Goal: Book appointment/travel/reservation

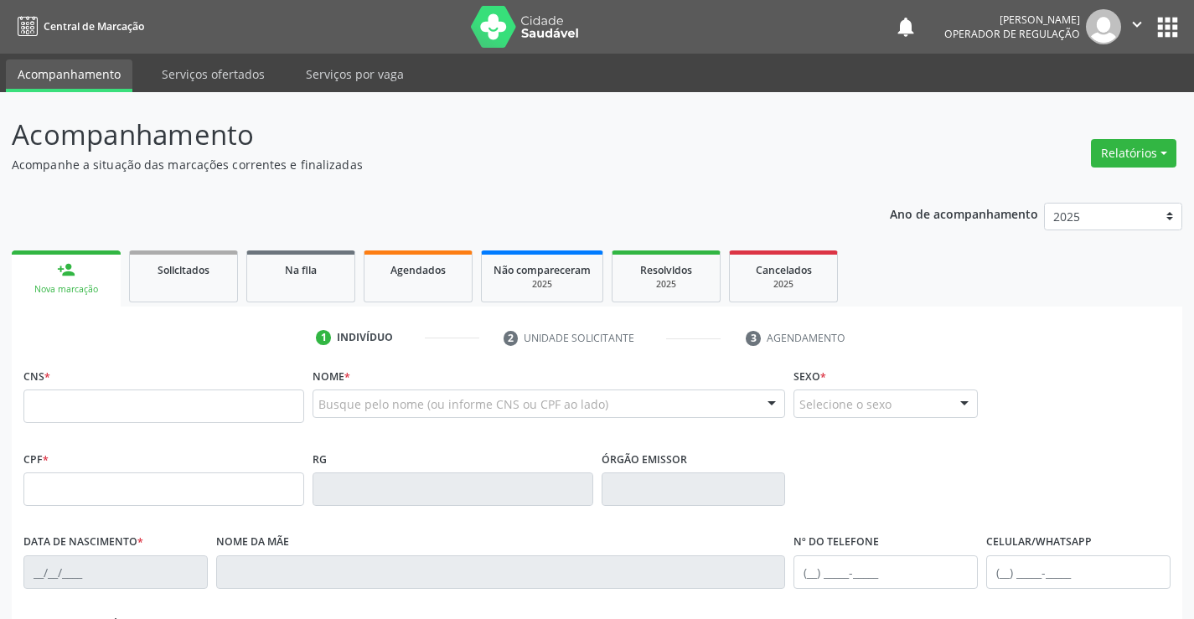
click at [221, 399] on input "text" at bounding box center [163, 407] width 281 height 34
type input "702 0003 3156 7289"
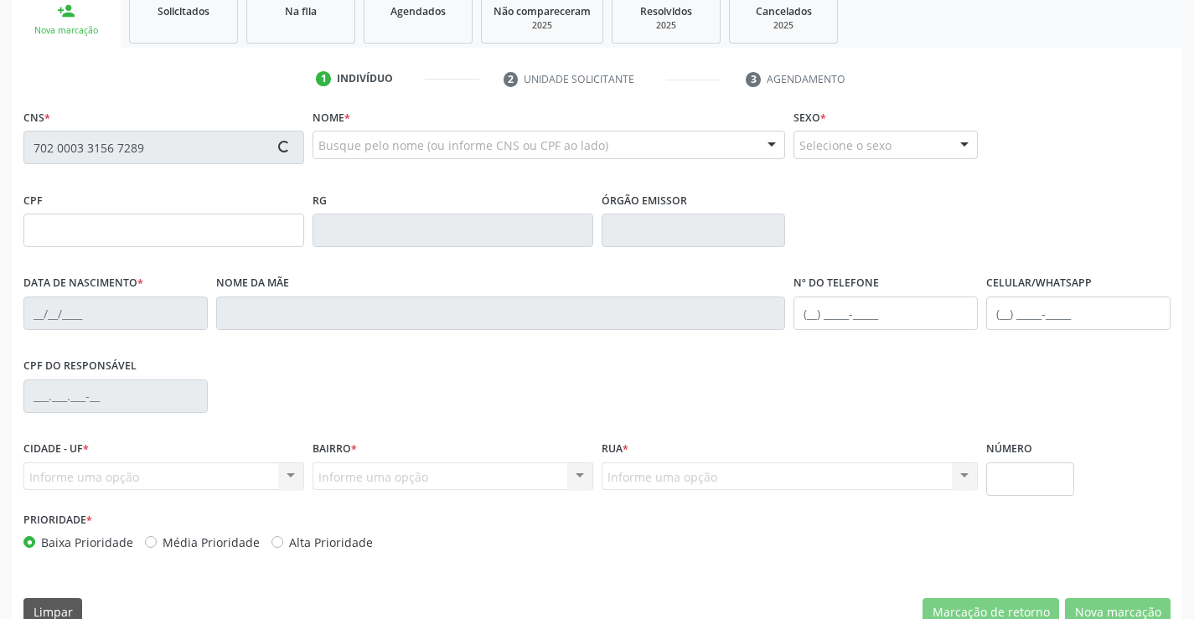
scroll to position [289, 0]
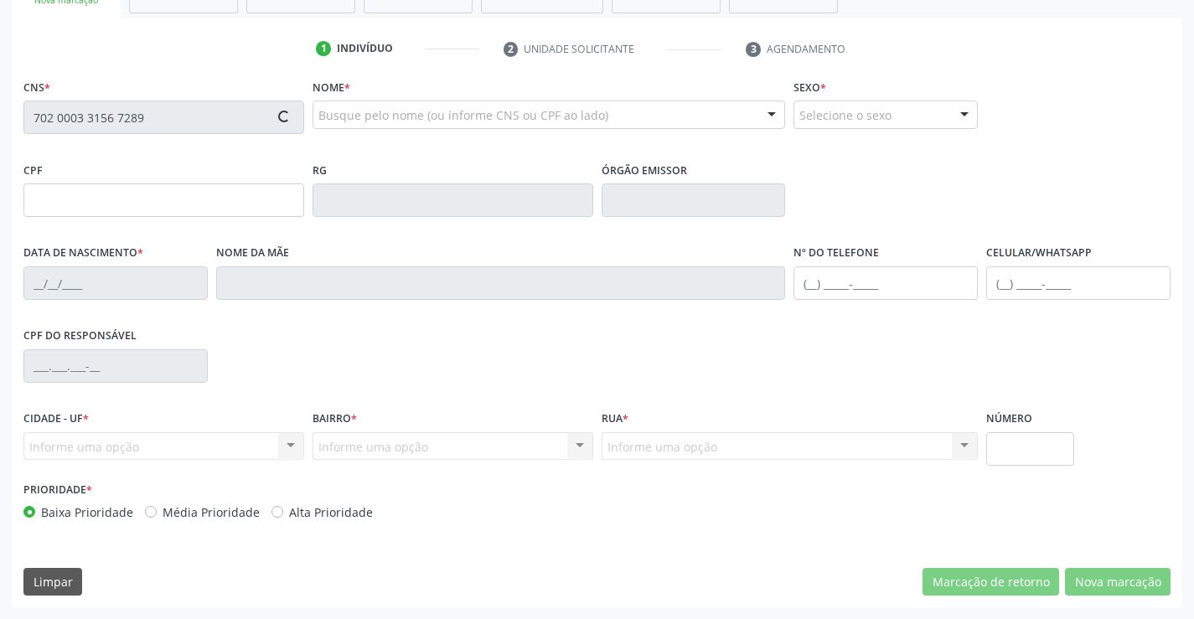
type input "0787114286"
type input "[DATE]"
type input "[PHONE_NUMBER]"
type input "006.235.465-58"
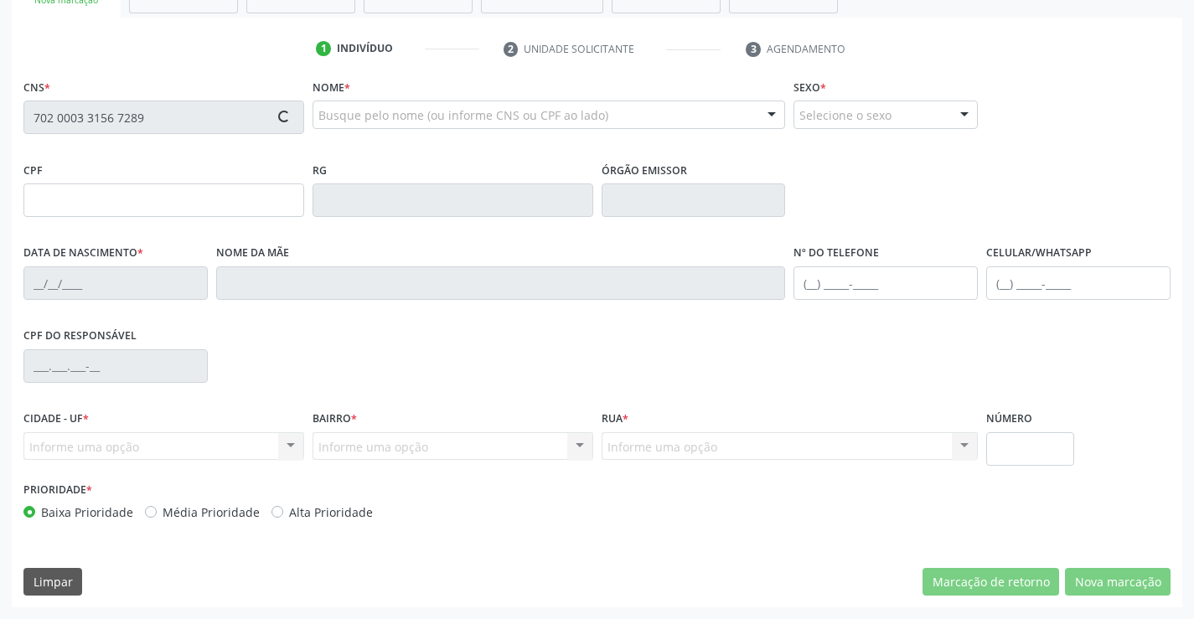
type input "S/N"
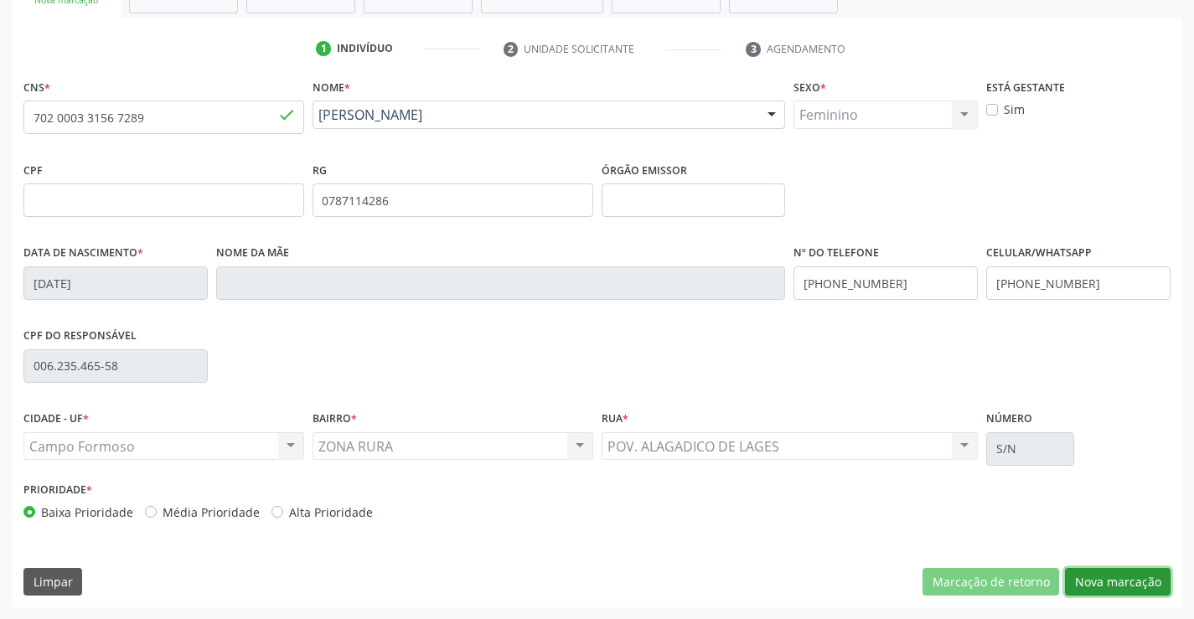
click at [1137, 586] on button "Nova marcação" at bounding box center [1118, 582] width 106 height 28
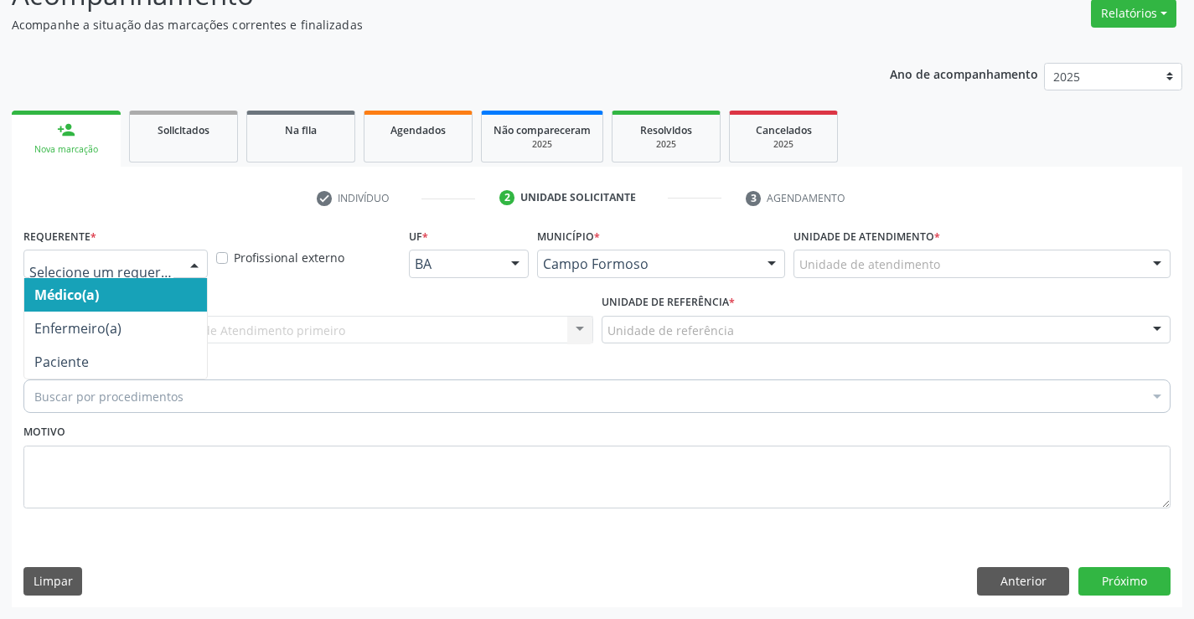
click at [188, 254] on div at bounding box center [194, 265] width 25 height 28
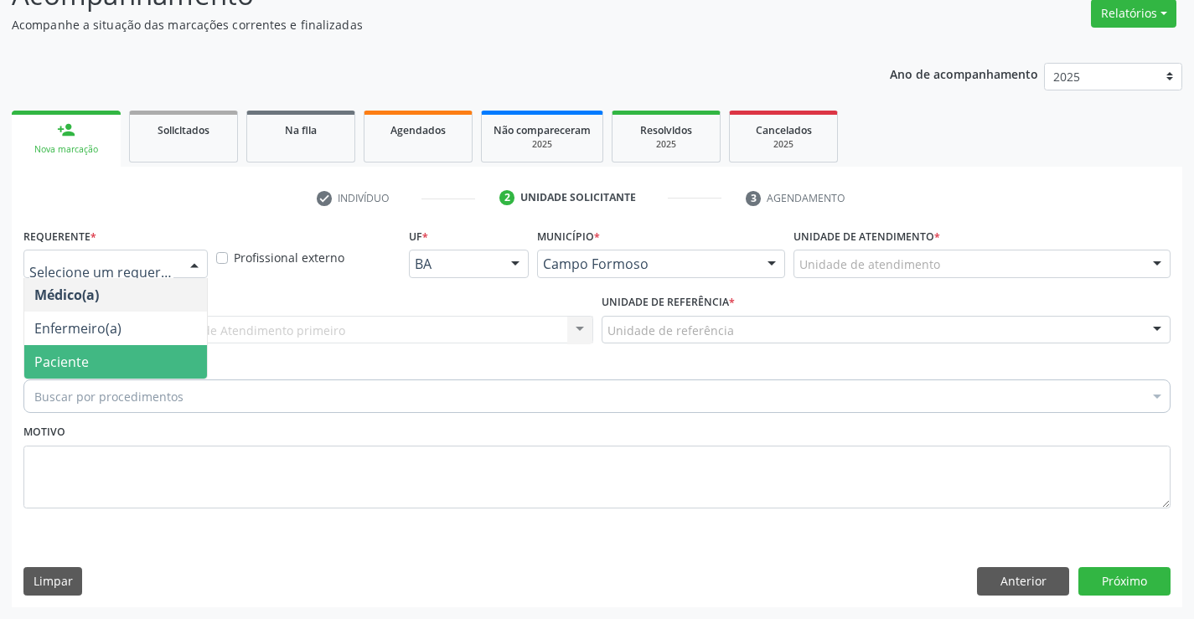
click at [124, 367] on span "Paciente" at bounding box center [115, 362] width 183 height 34
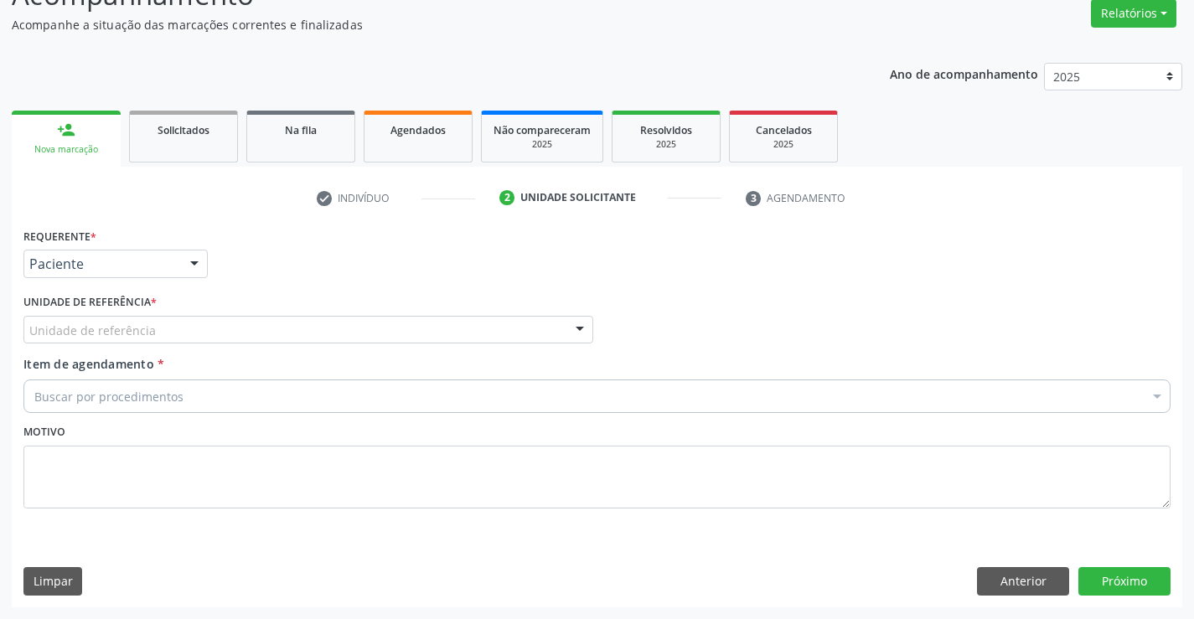
click at [266, 333] on div "Unidade de referência" at bounding box center [308, 330] width 570 height 28
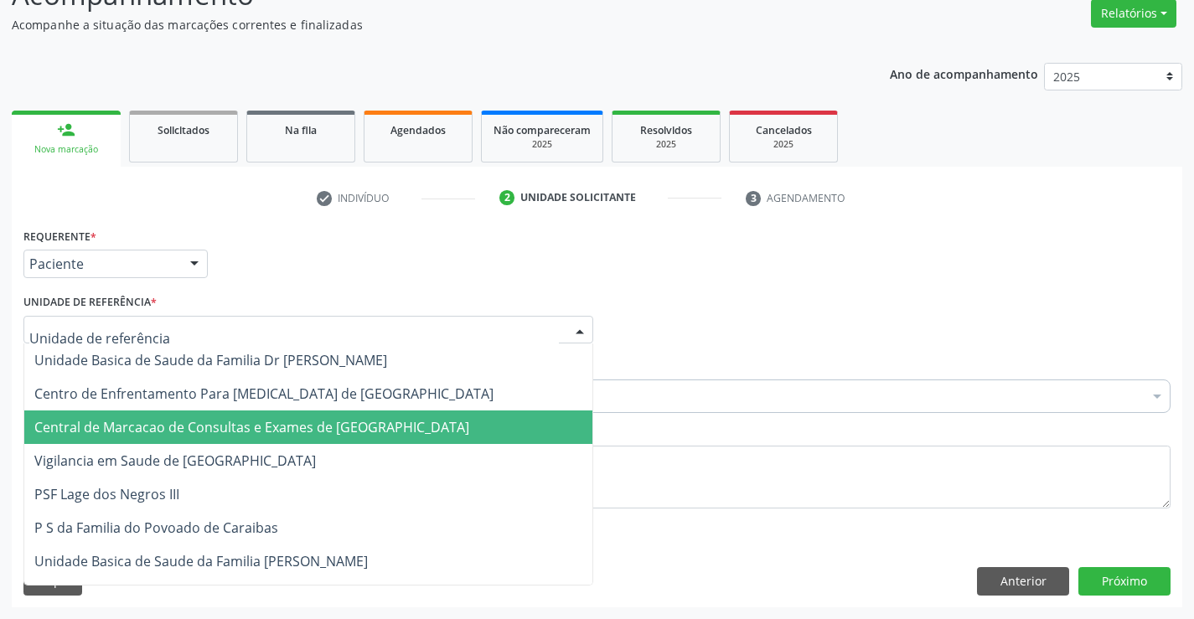
click at [296, 420] on span "Central de Marcacao de Consultas e Exames de [GEOGRAPHIC_DATA]" at bounding box center [251, 427] width 435 height 18
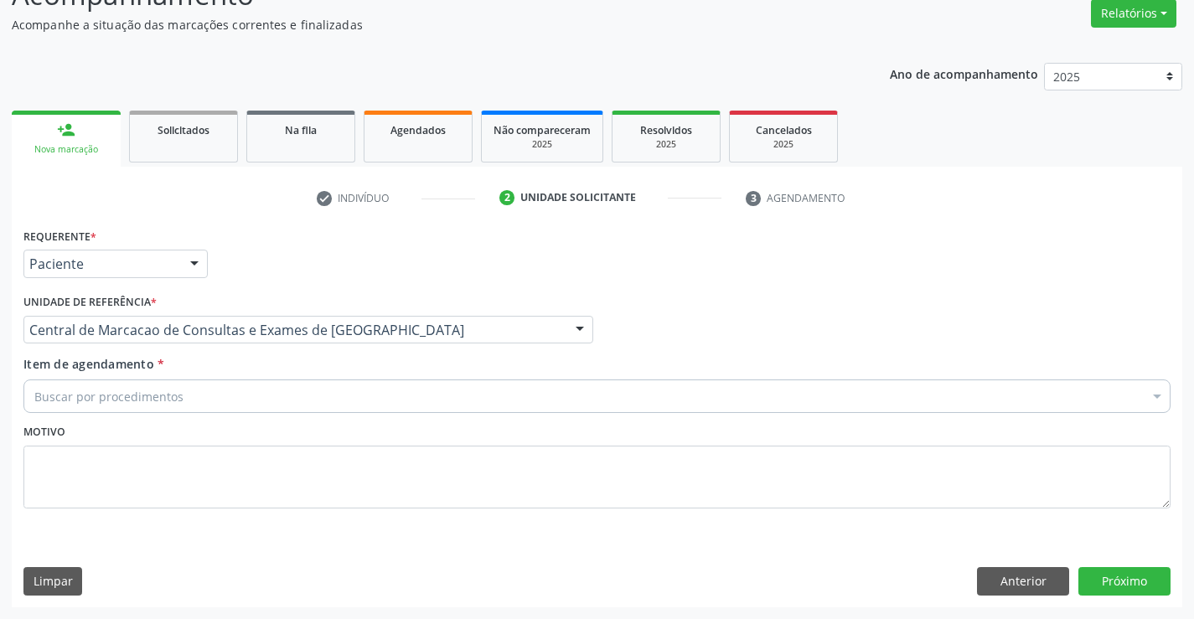
click at [324, 393] on div "Buscar por procedimentos" at bounding box center [596, 397] width 1147 height 34
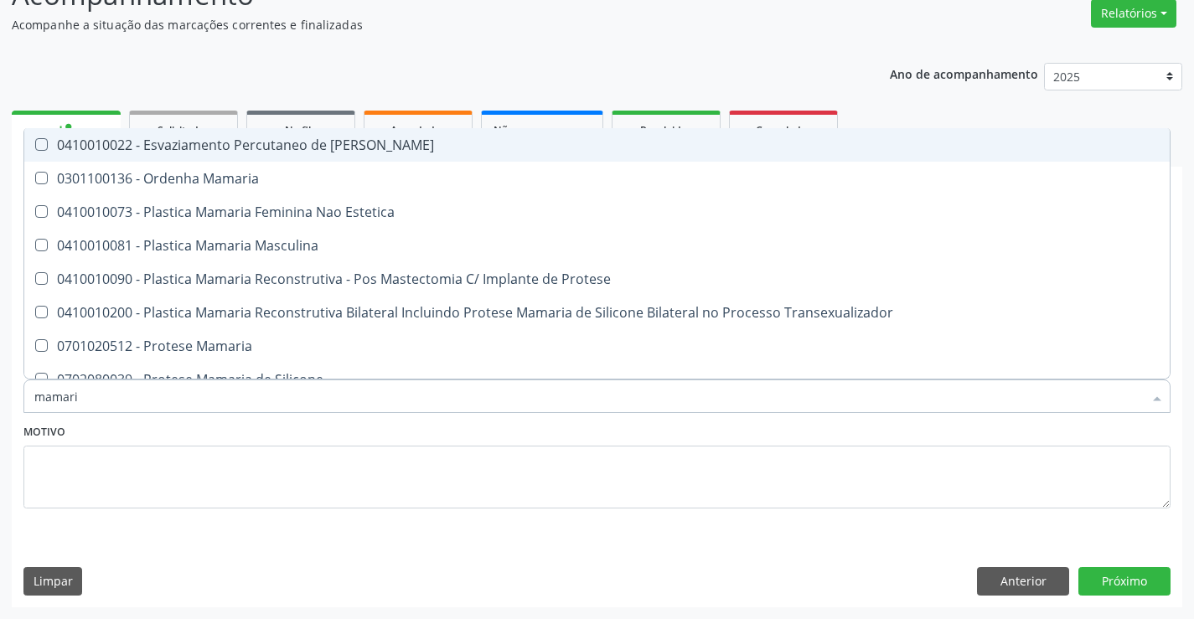
type input "mamaria"
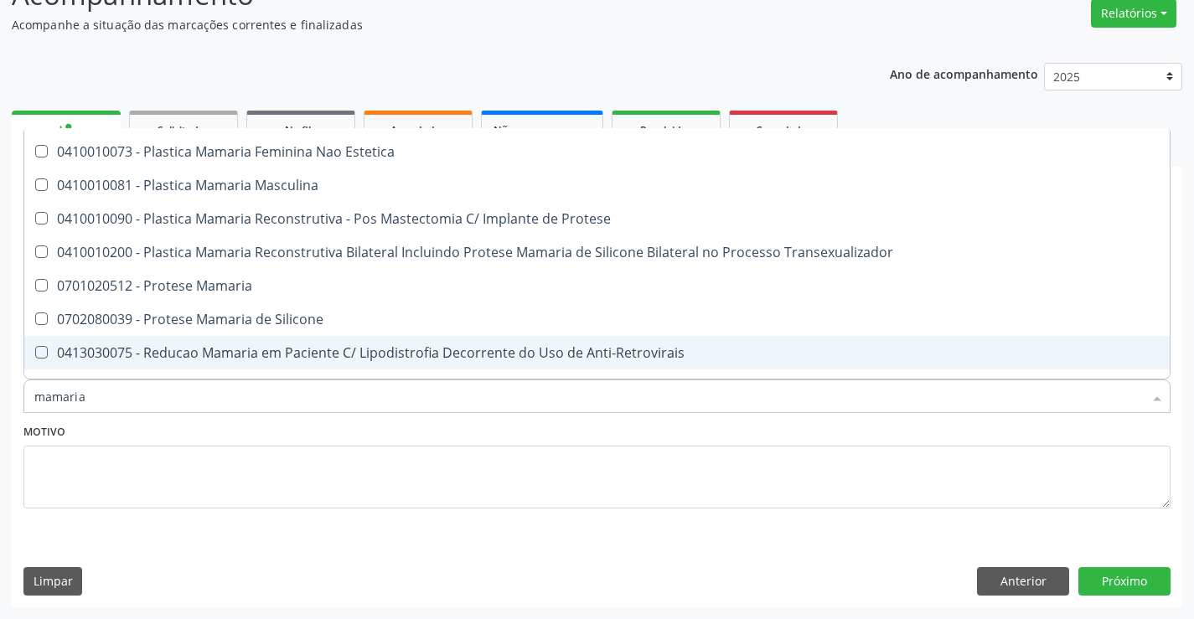
scroll to position [51, 0]
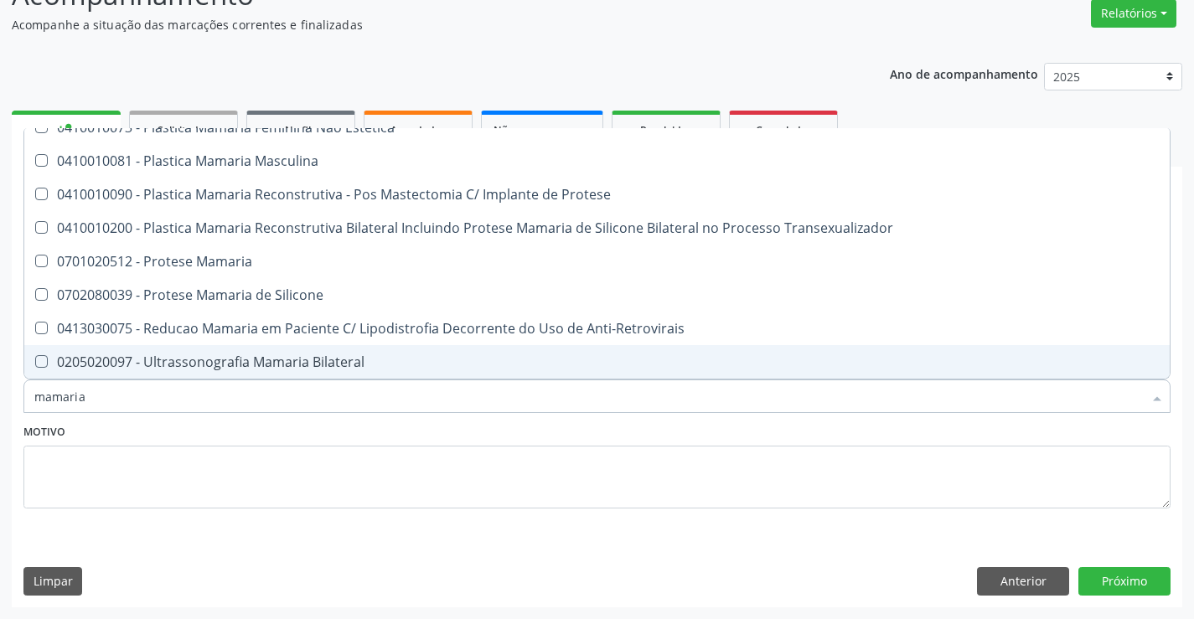
click at [224, 365] on div "0205020097 - Ultrassonografia Mamaria Bilateral" at bounding box center [596, 361] width 1125 height 13
checkbox Bilateral "true"
click at [1125, 577] on button "Próximo" at bounding box center [1124, 581] width 92 height 28
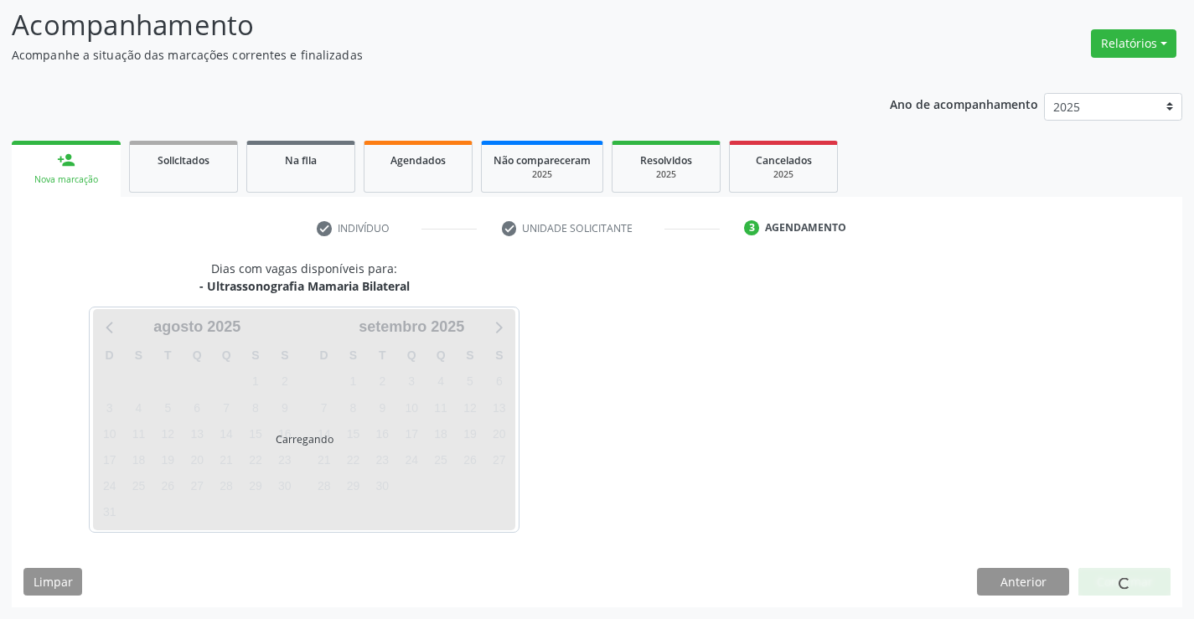
scroll to position [0, 0]
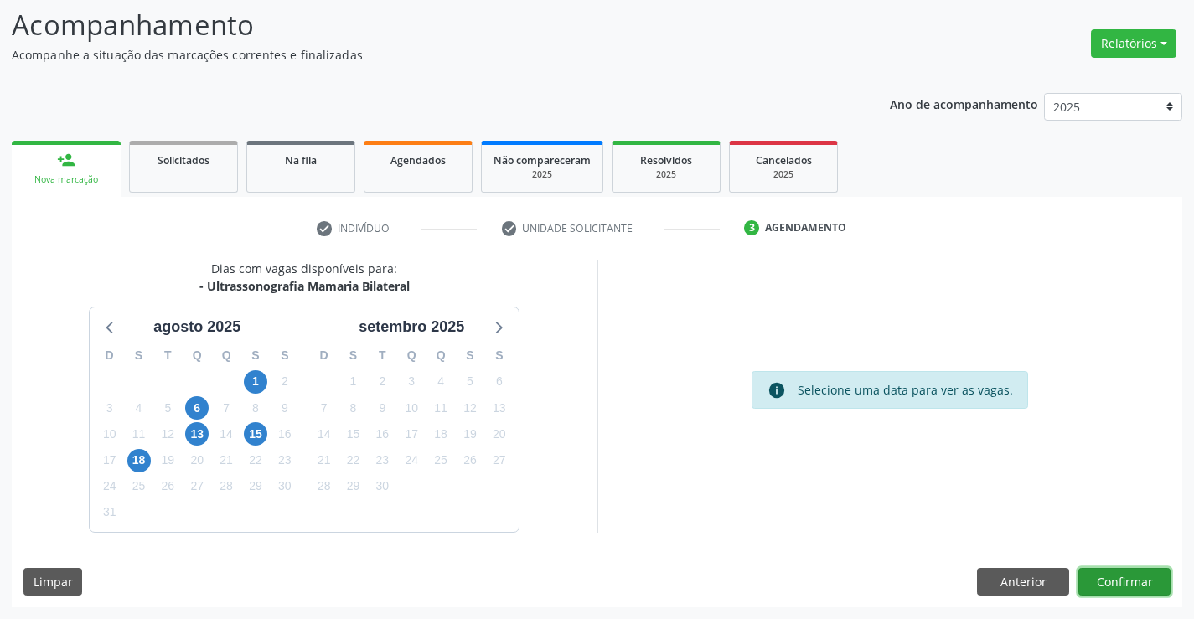
click at [1158, 591] on button "Confirmar" at bounding box center [1124, 582] width 92 height 28
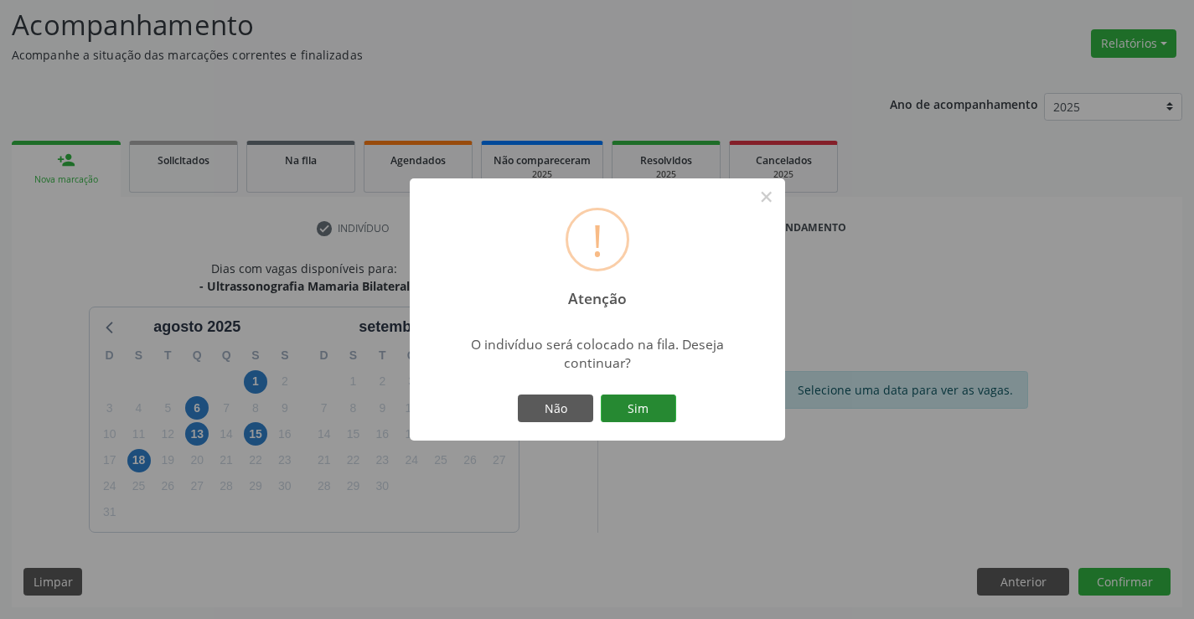
click at [668, 415] on button "Sim" at bounding box center [638, 409] width 75 height 28
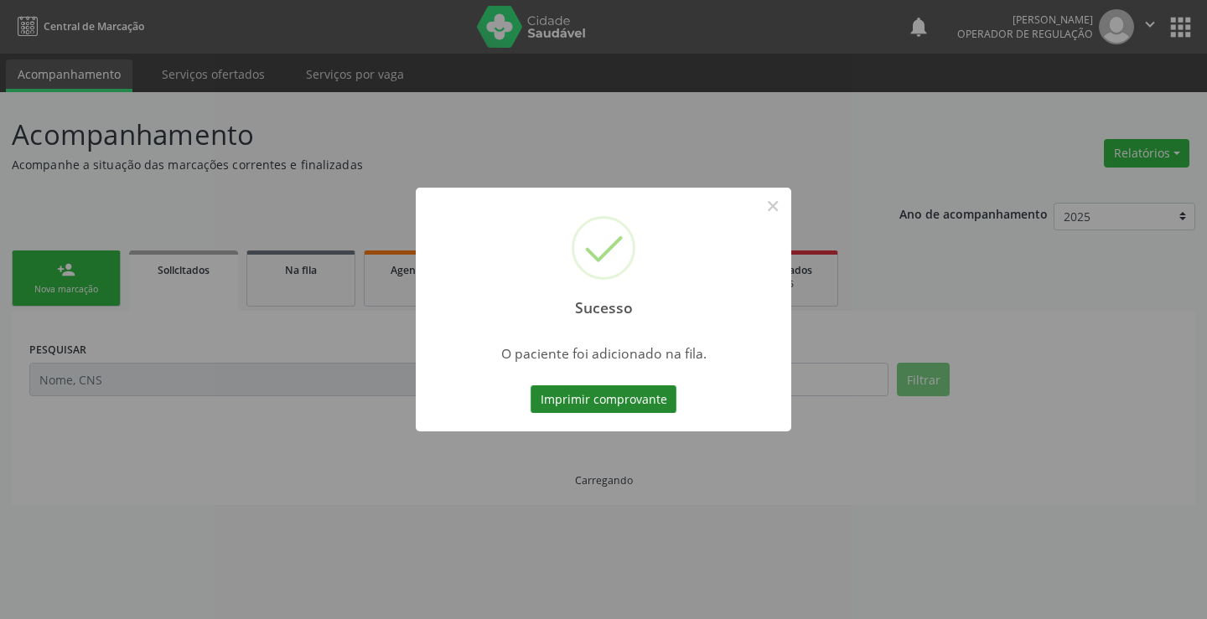
click at [664, 400] on button "Imprimir comprovante" at bounding box center [603, 399] width 146 height 28
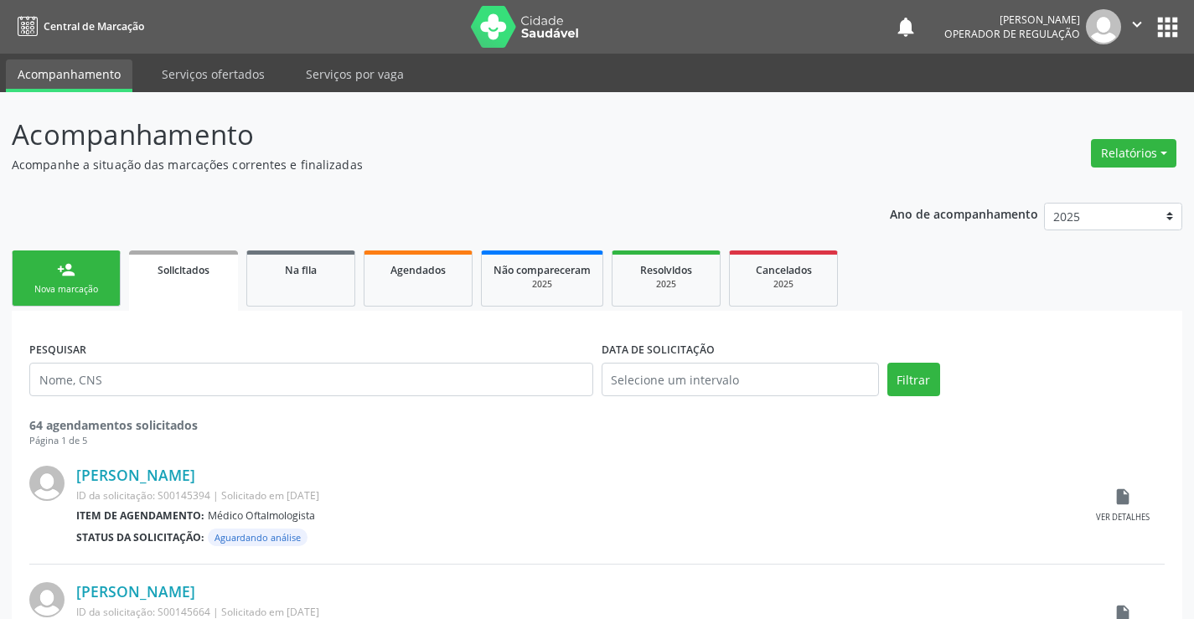
click at [91, 277] on link "person_add Nova marcação" at bounding box center [66, 279] width 109 height 56
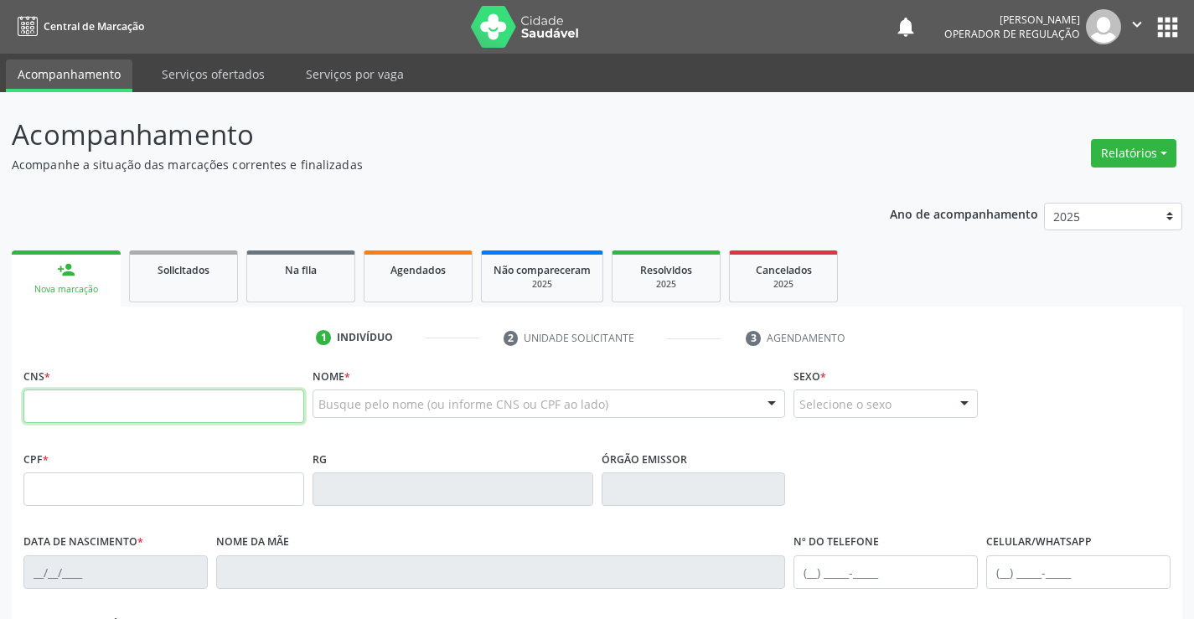
click at [149, 417] on input "text" at bounding box center [163, 407] width 281 height 34
click at [108, 404] on input "text" at bounding box center [163, 407] width 281 height 34
click at [147, 340] on ul "1 Indivíduo 2 Unidade solicitante 3 Agendamento" at bounding box center [597, 338] width 1171 height 28
click at [116, 425] on fieldset "CNS *" at bounding box center [163, 399] width 281 height 71
click at [126, 413] on input "text" at bounding box center [163, 407] width 281 height 34
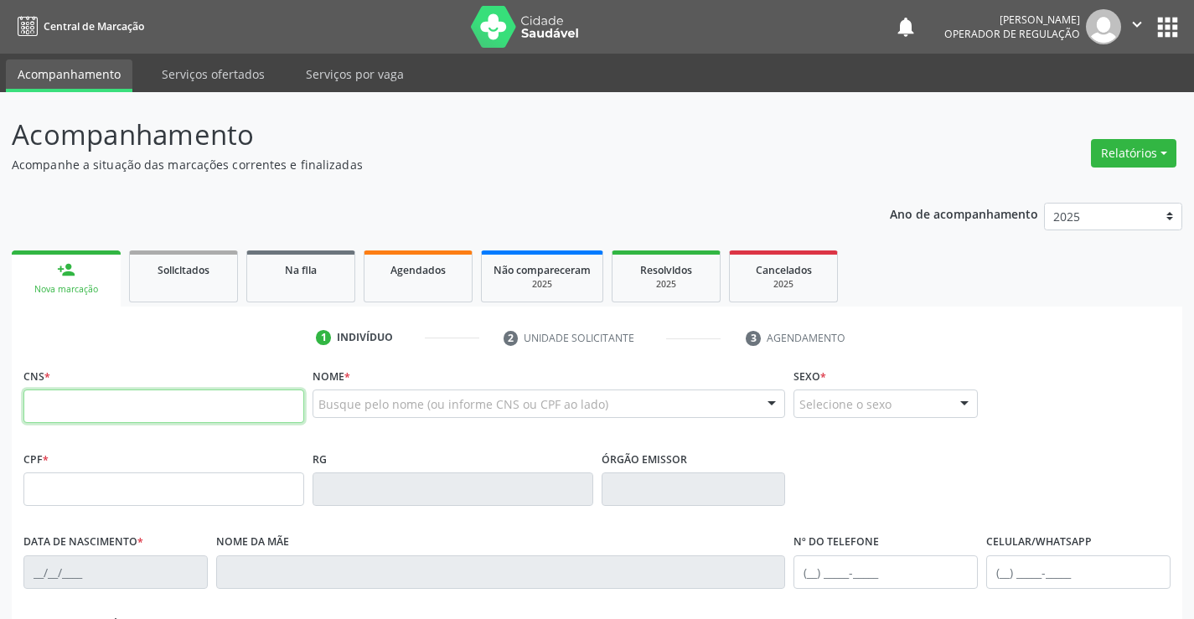
click at [189, 394] on input "text" at bounding box center [163, 407] width 281 height 34
type input "705 8044 5315 4230"
type input "[DATE]"
type input "[PHONE_NUMBER]"
type input "69"
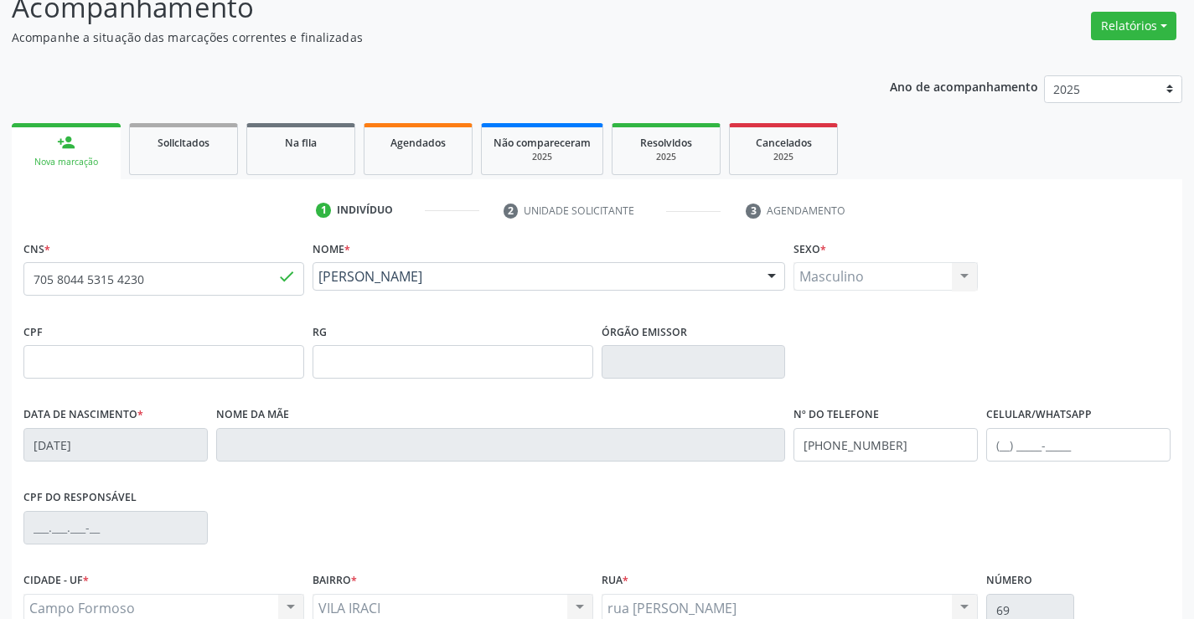
scroll to position [289, 0]
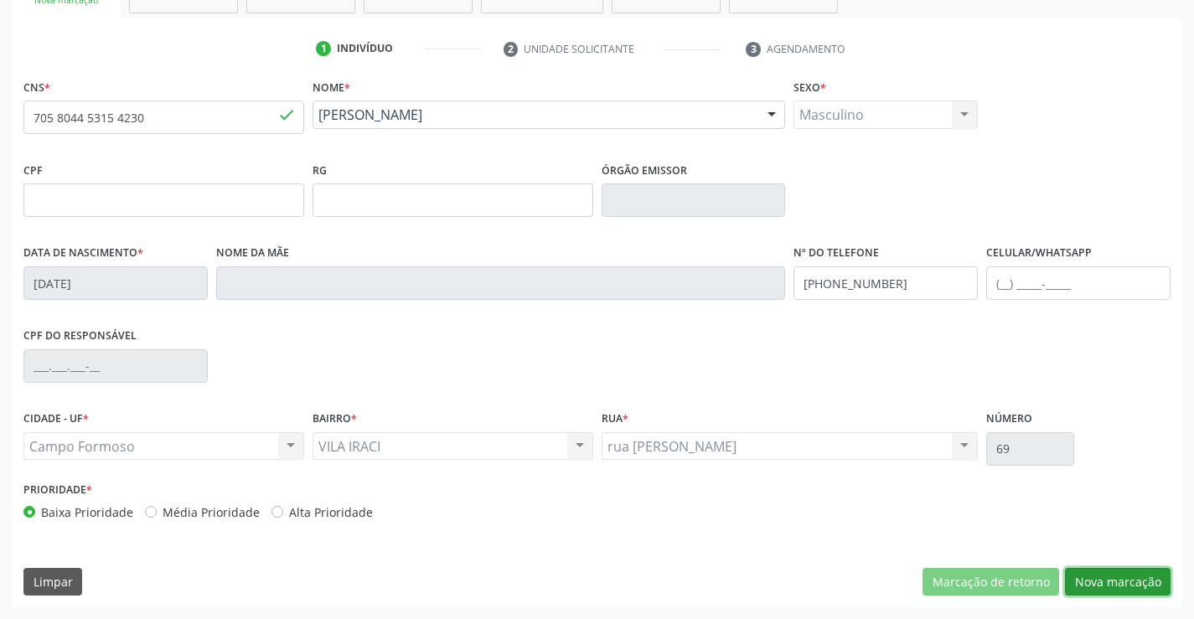
click at [1132, 590] on button "Nova marcação" at bounding box center [1118, 582] width 106 height 28
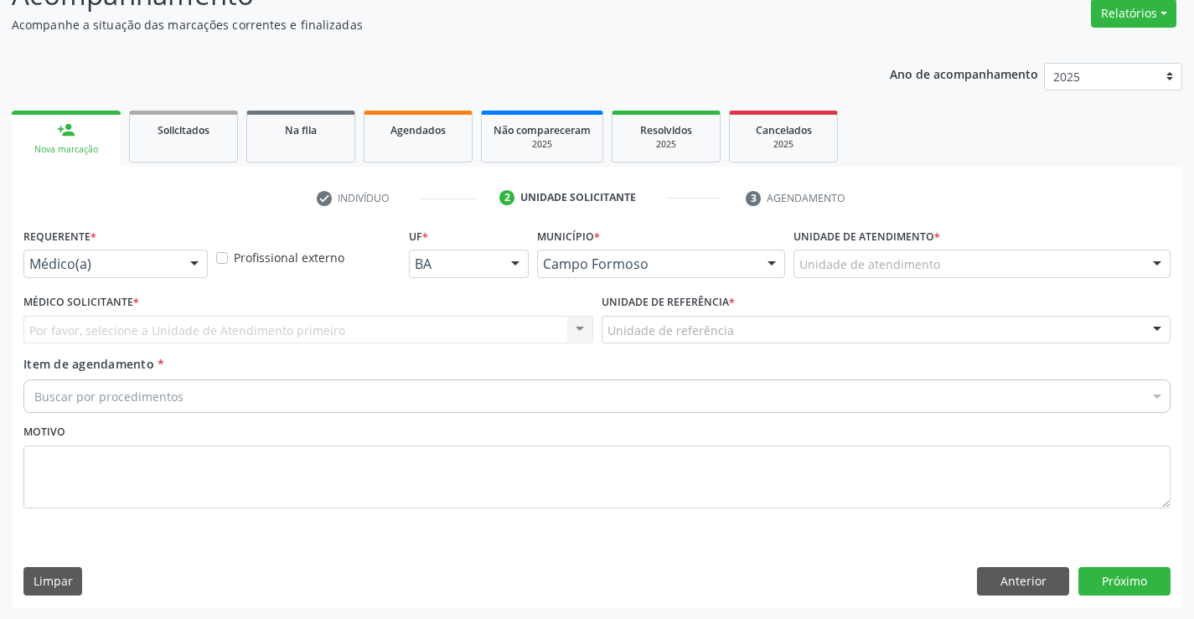
scroll to position [140, 0]
click at [180, 249] on div "Requerente * Médico(a) Médico(a) Enfermeiro(a) Paciente Nenhum resultado encont…" at bounding box center [115, 251] width 184 height 54
click at [179, 267] on div "Médico(a) Médico(a) Enfermeiro(a) Paciente Nenhum resultado encontrado para: " …" at bounding box center [115, 264] width 184 height 28
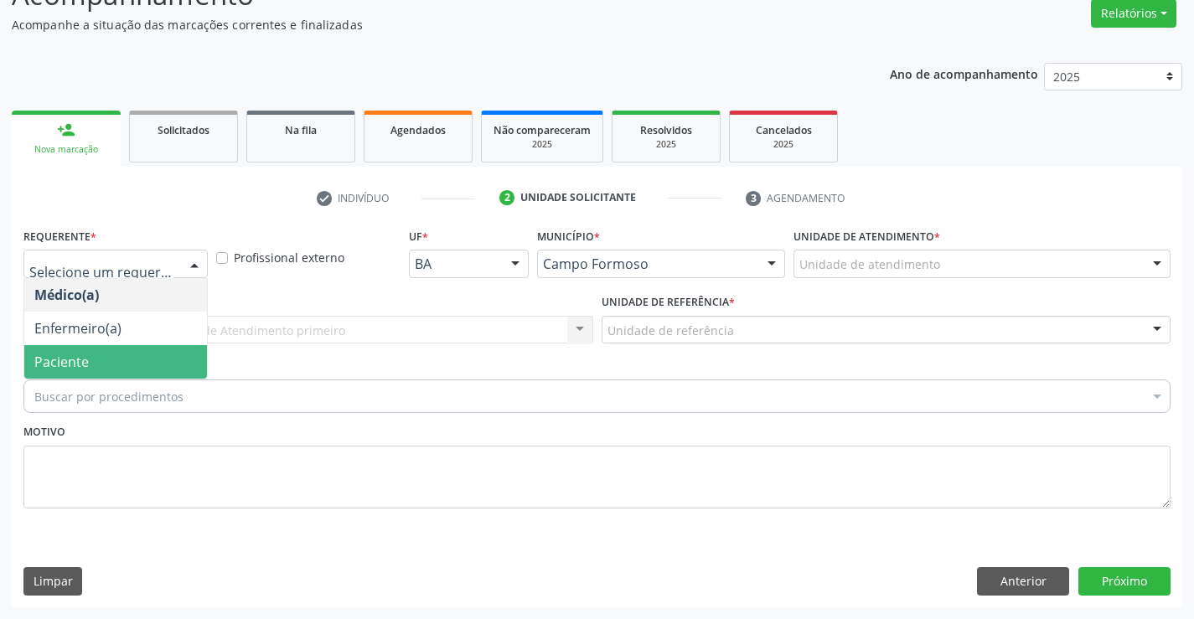
click at [74, 359] on span "Paciente" at bounding box center [61, 362] width 54 height 18
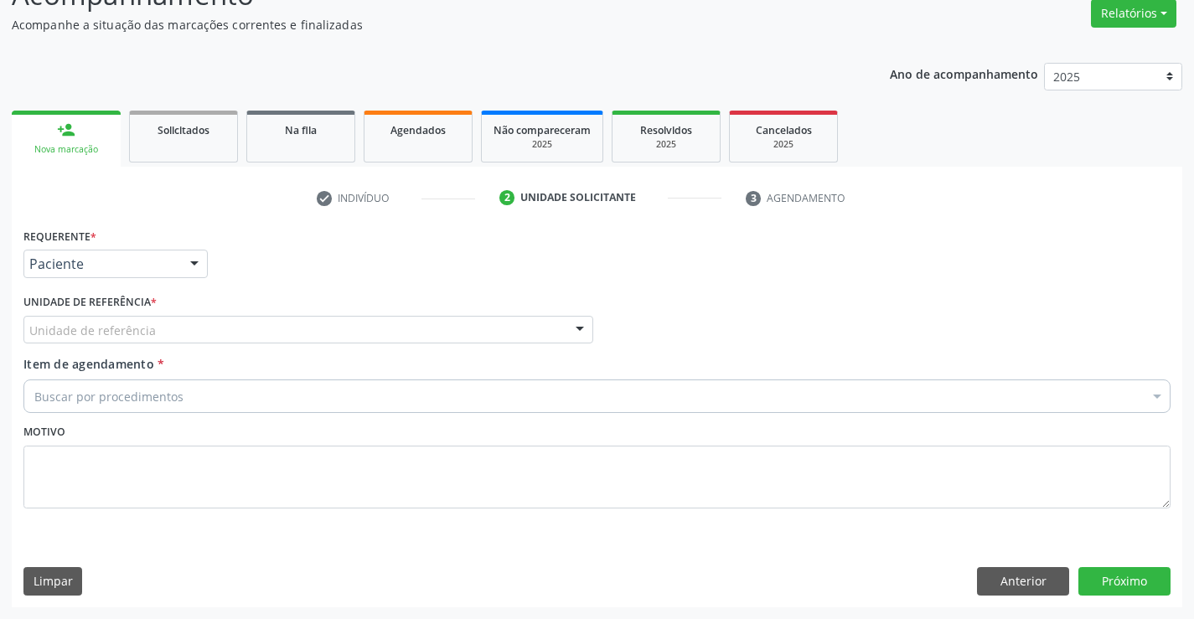
click at [192, 329] on div "Unidade de referência" at bounding box center [308, 330] width 570 height 28
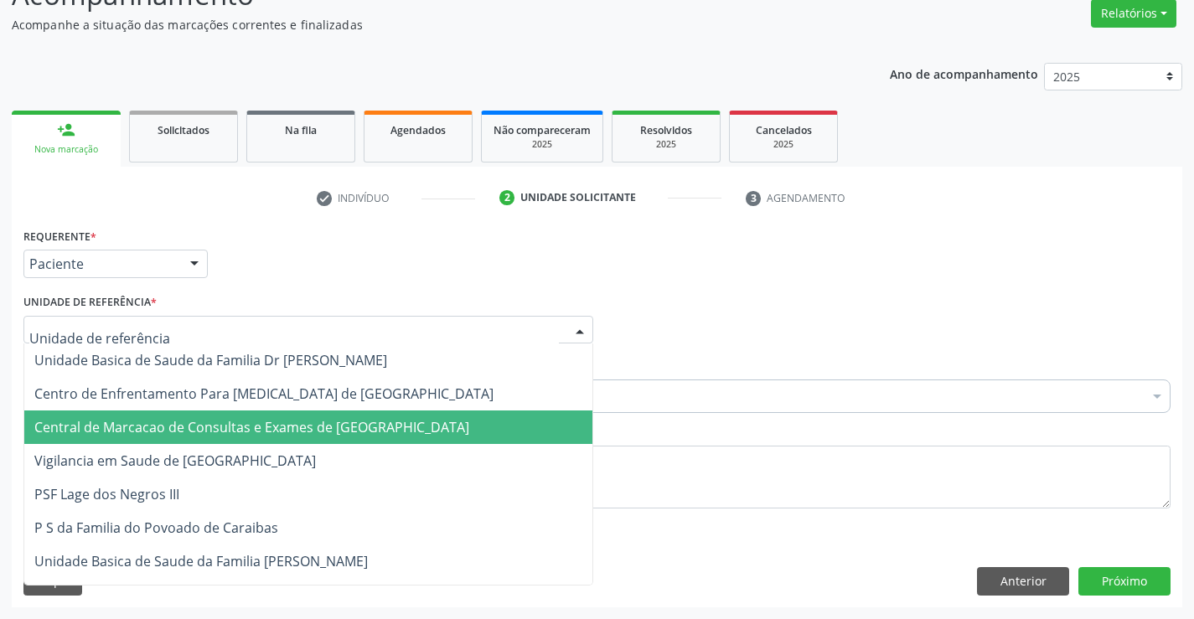
click at [253, 424] on span "Central de Marcacao de Consultas e Exames de [GEOGRAPHIC_DATA]" at bounding box center [251, 427] width 435 height 18
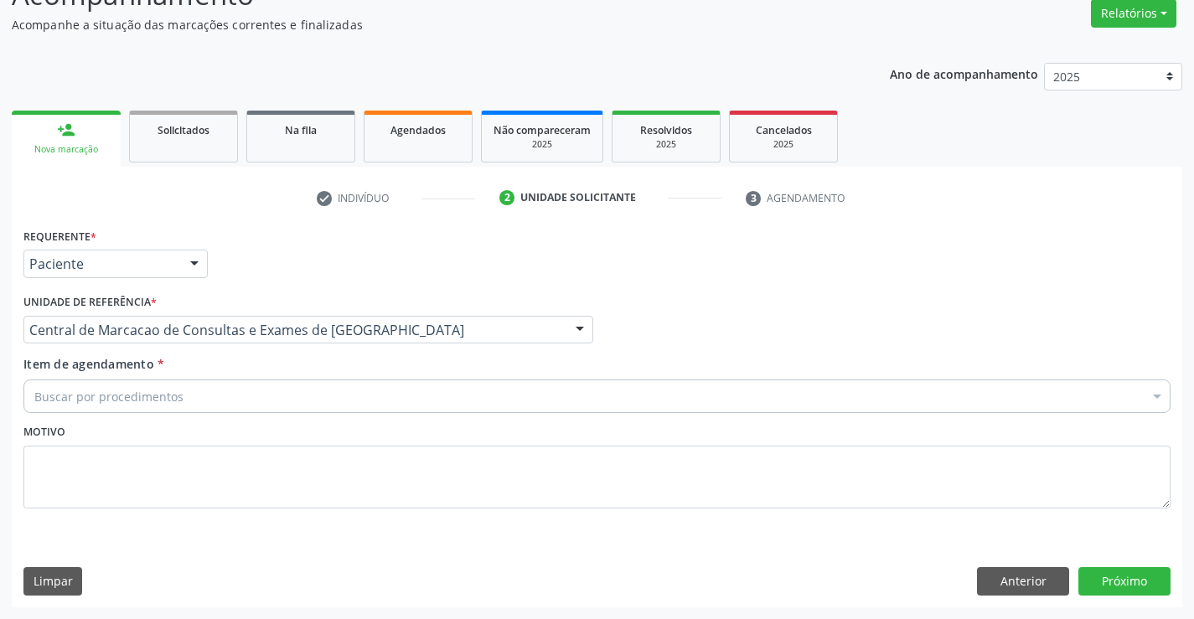
click at [276, 384] on div "Buscar por procedimentos" at bounding box center [596, 397] width 1147 height 34
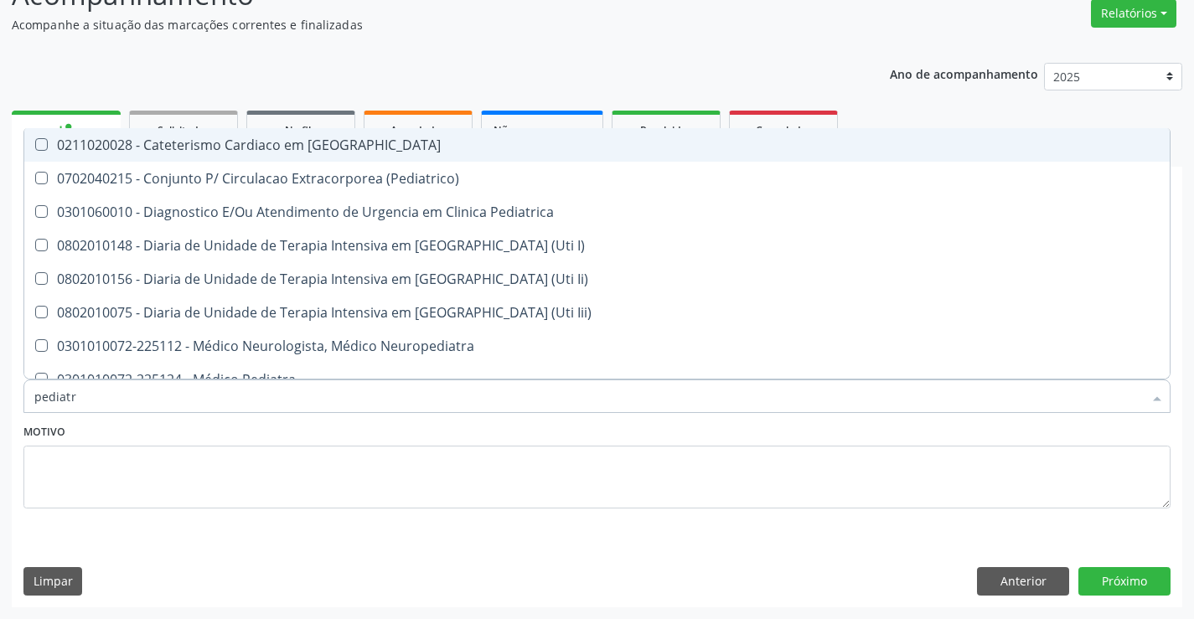
type input "pediatra"
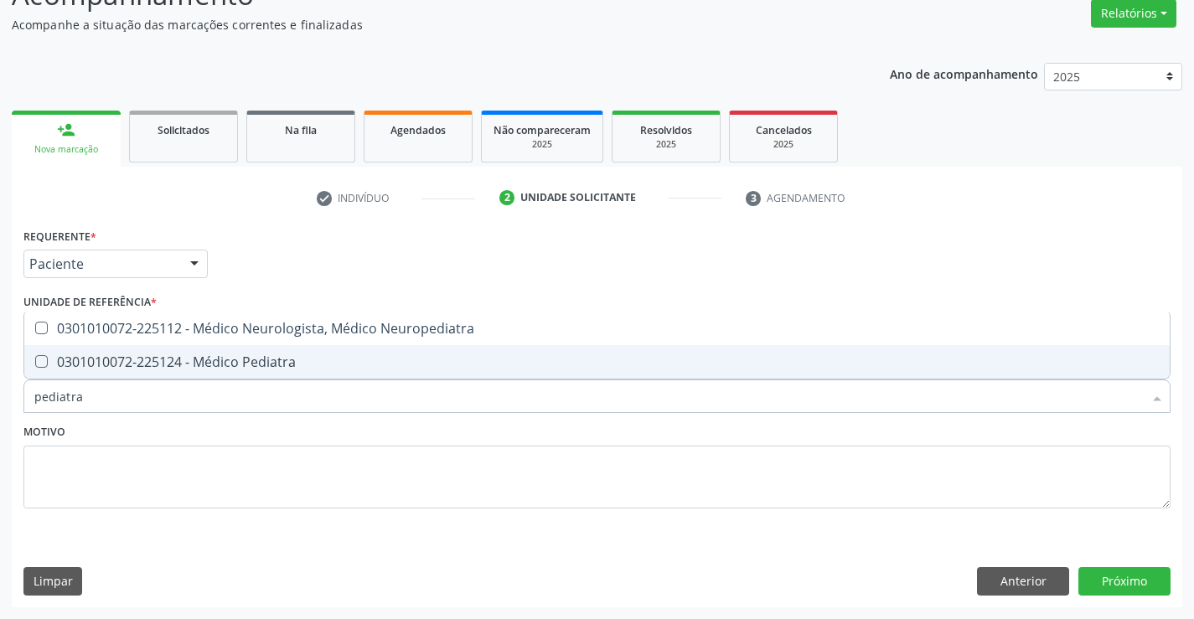
click at [278, 369] on div "0301010072-225124 - Médico Pediatra" at bounding box center [596, 361] width 1125 height 13
checkbox Pediatra "true"
click at [1127, 583] on button "Próximo" at bounding box center [1124, 581] width 92 height 28
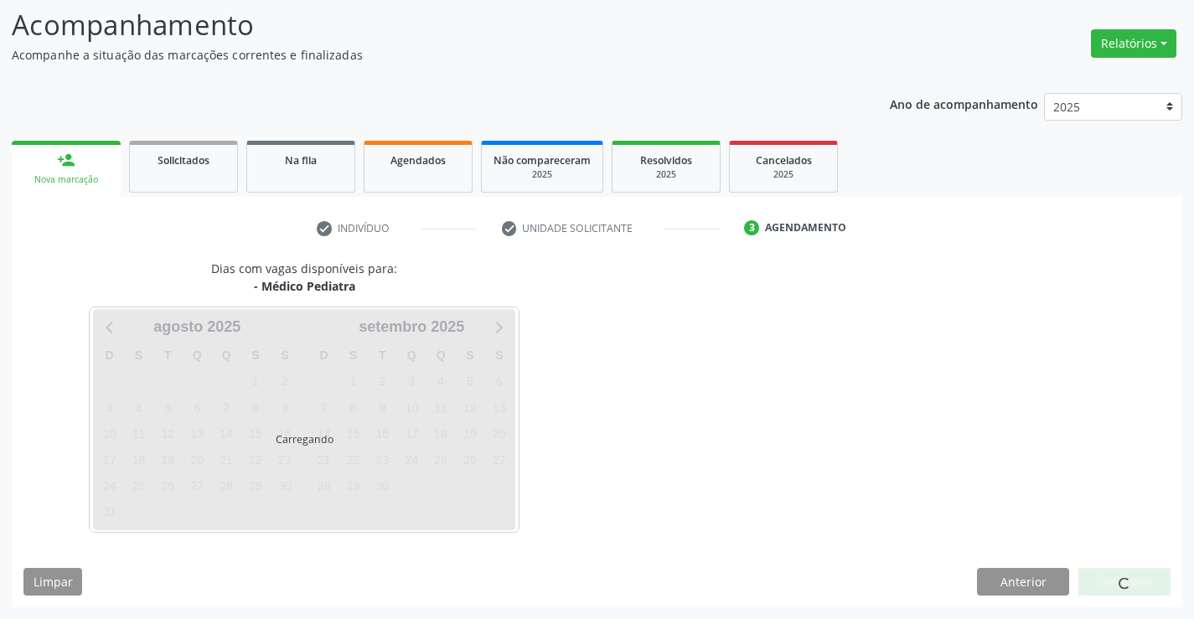
scroll to position [110, 0]
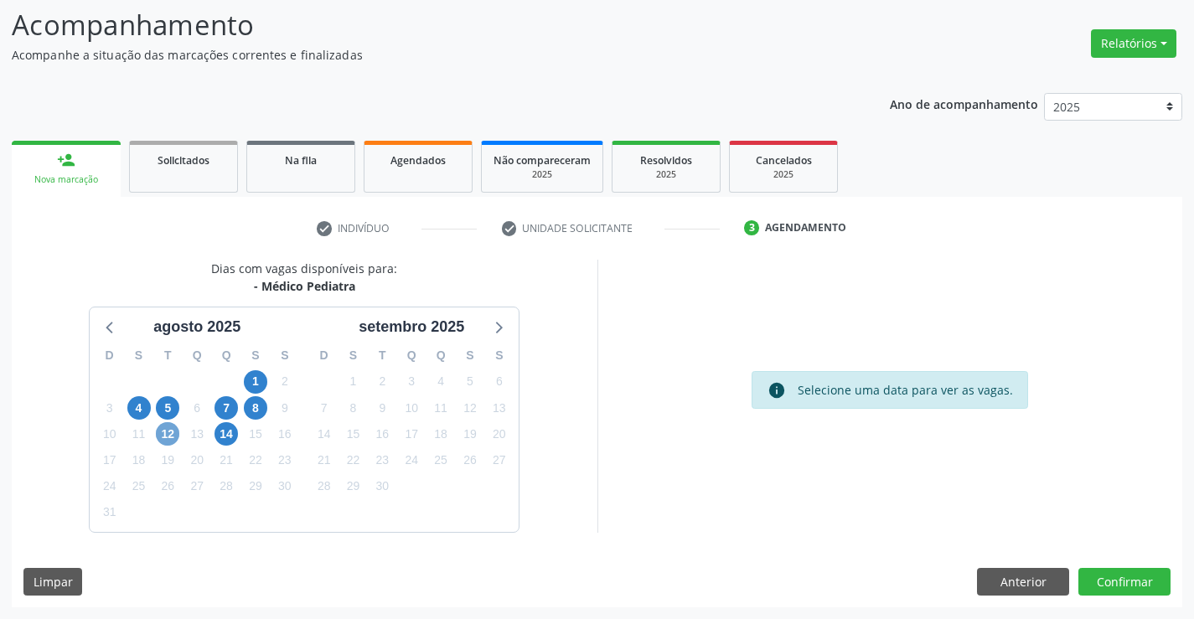
click at [164, 433] on span "12" at bounding box center [167, 433] width 23 height 23
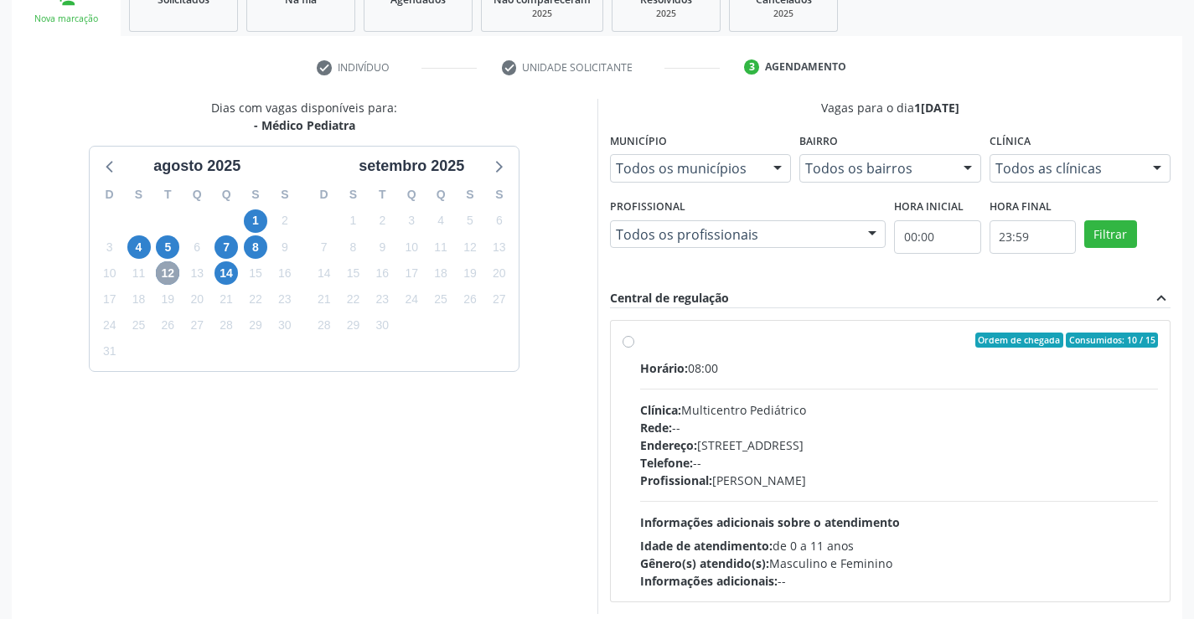
scroll to position [352, 0]
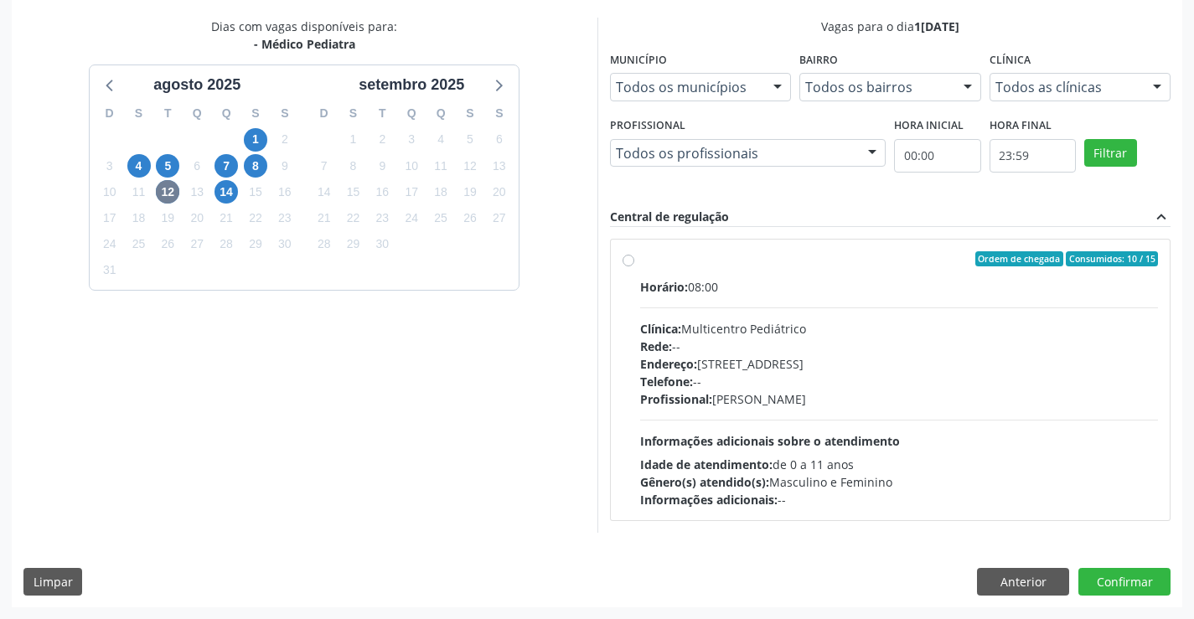
click at [808, 344] on div "Rede: --" at bounding box center [899, 347] width 519 height 18
click at [634, 266] on input "Ordem de chegada Consumidos: 10 / 15 Horário: 08:00 Clínica: Multicentro Pediát…" at bounding box center [629, 258] width 12 height 15
radio input "true"
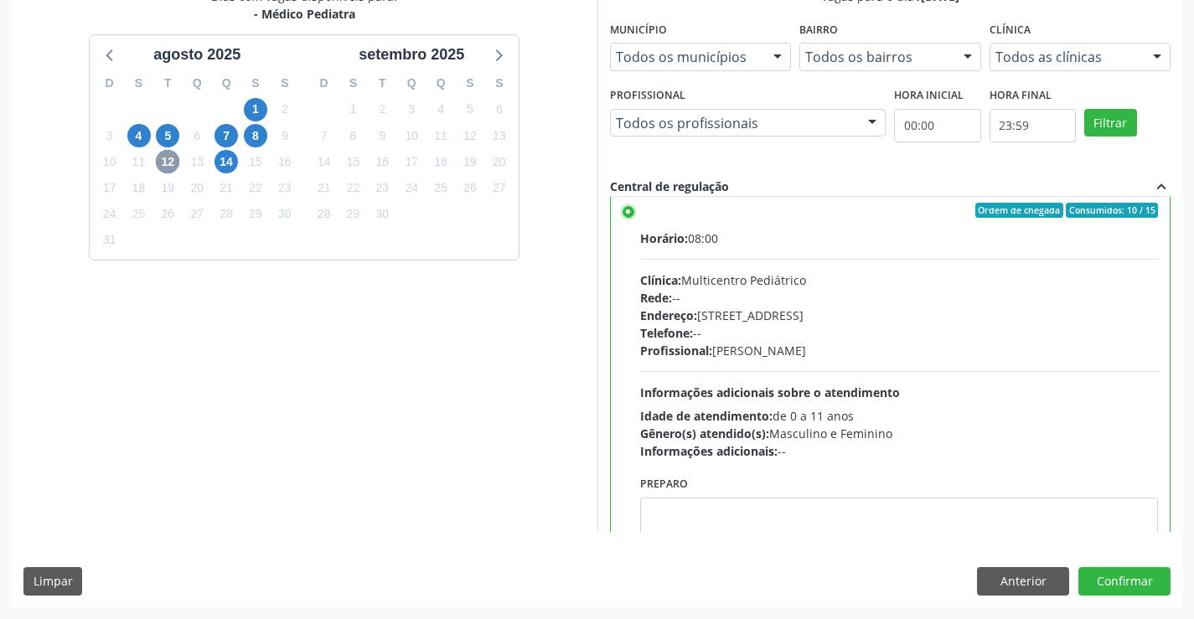
scroll to position [0, 0]
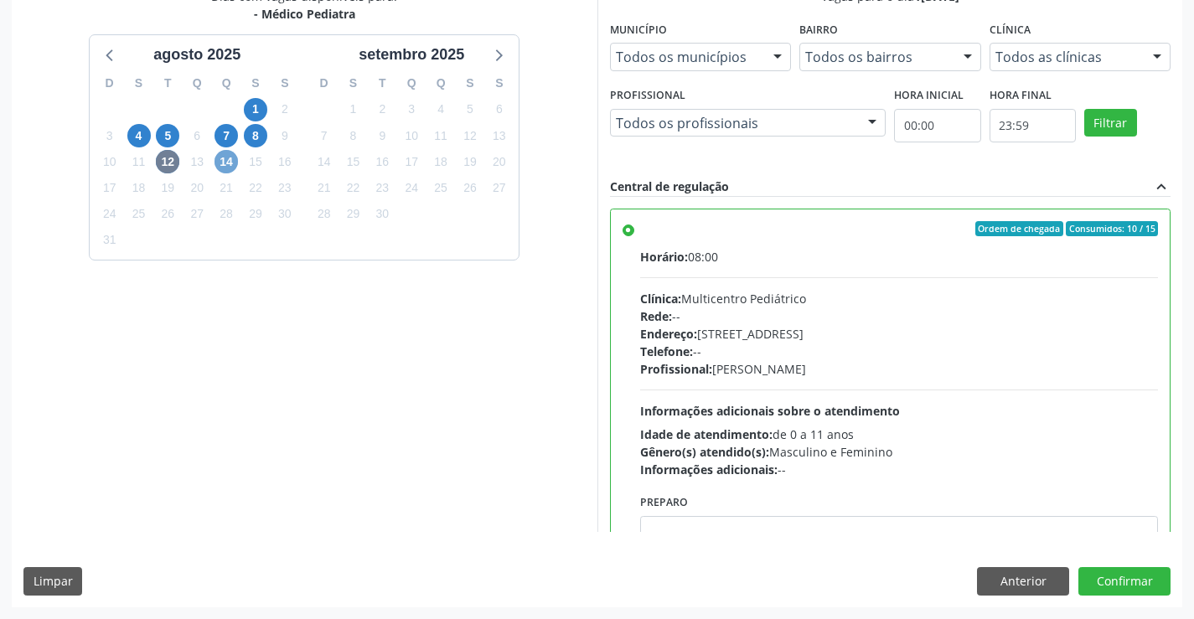
click at [225, 159] on span "14" at bounding box center [226, 161] width 23 height 23
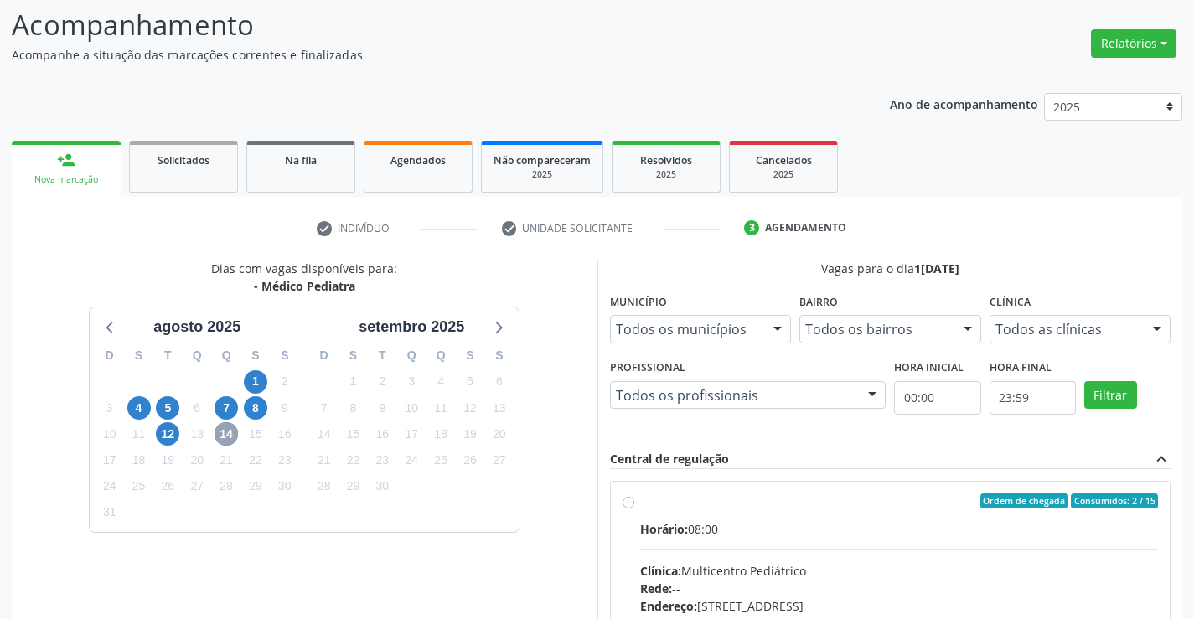
scroll to position [352, 0]
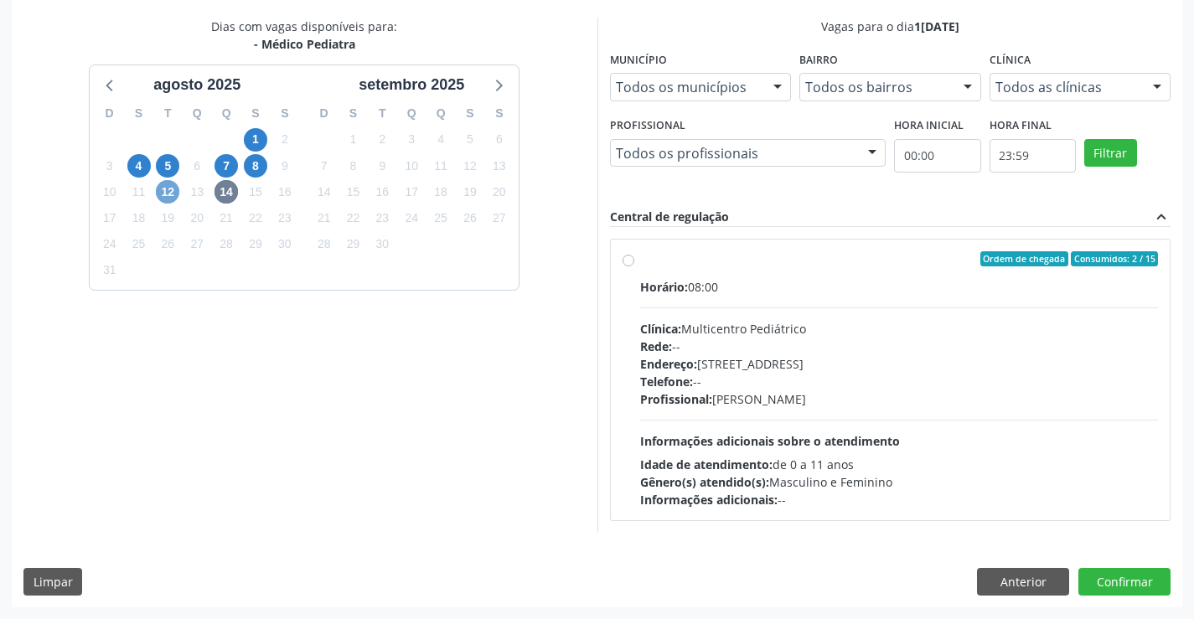
click at [161, 197] on span "12" at bounding box center [167, 191] width 23 height 23
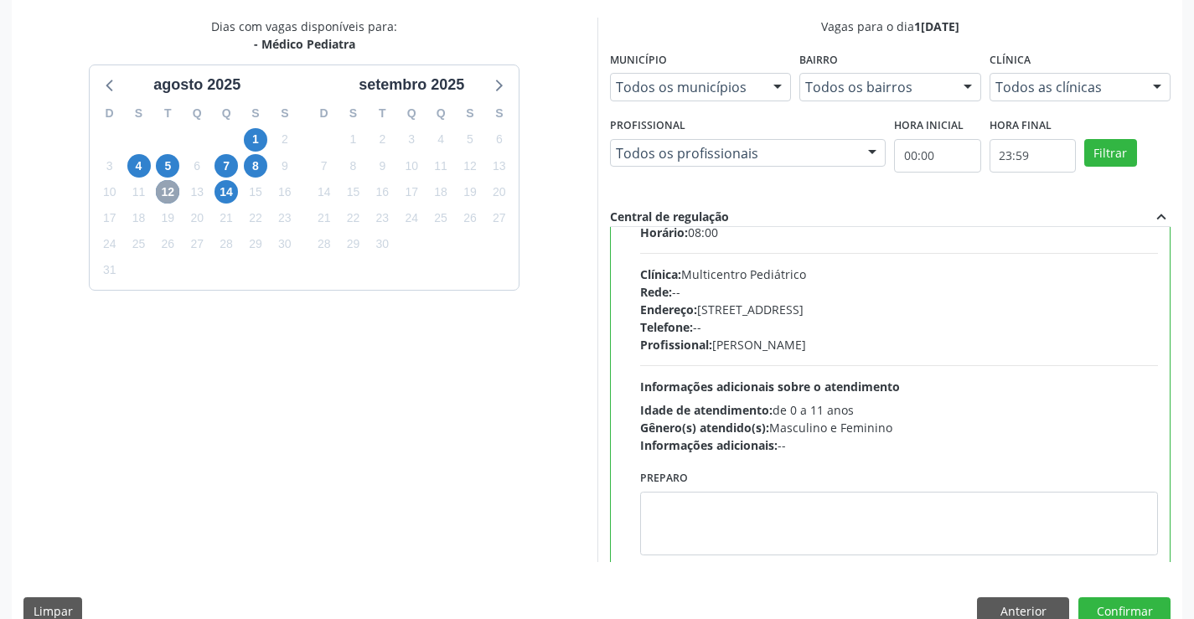
scroll to position [83, 0]
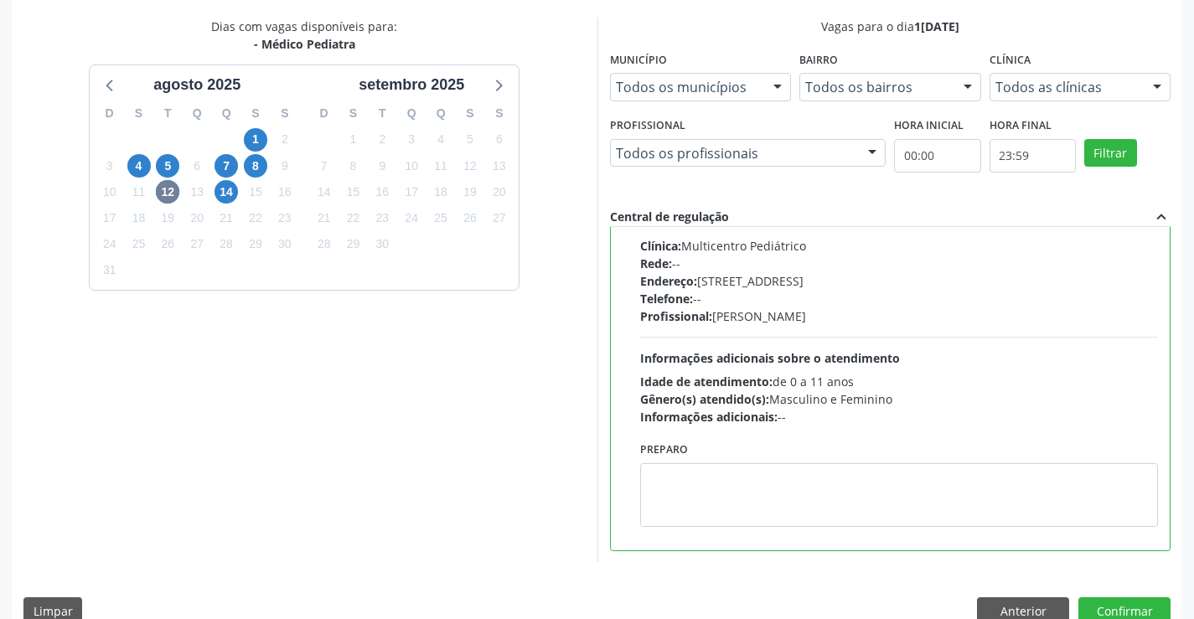
click at [822, 404] on div "Gênero(s) atendido(s): Masculino e Feminino" at bounding box center [899, 399] width 519 height 18
click at [634, 184] on input "Ordem de chegada Consumidos: 10 / 15 Horário: 08:00 Clínica: Multicentro Pediát…" at bounding box center [629, 175] width 12 height 15
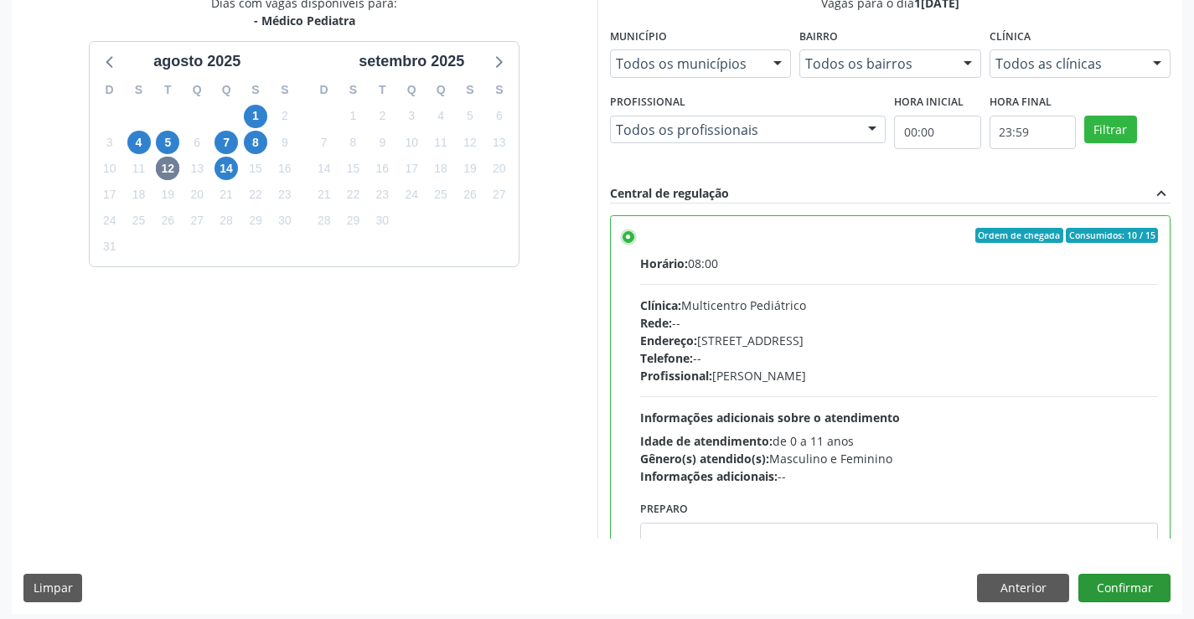
scroll to position [382, 0]
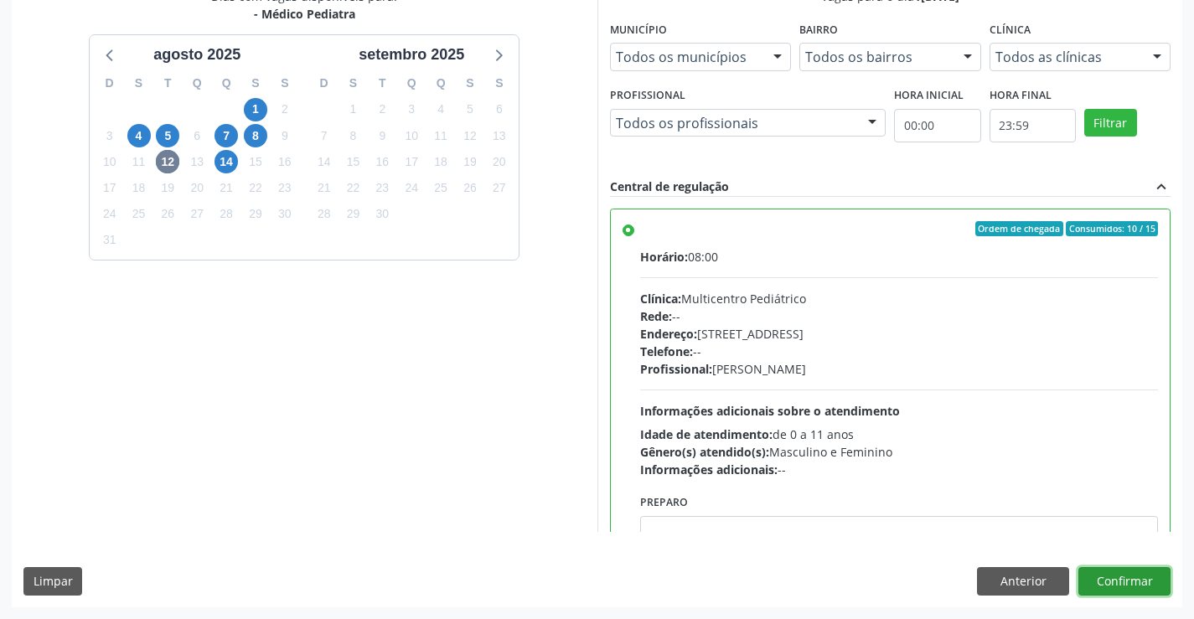
click at [1140, 580] on button "Confirmar" at bounding box center [1124, 581] width 92 height 28
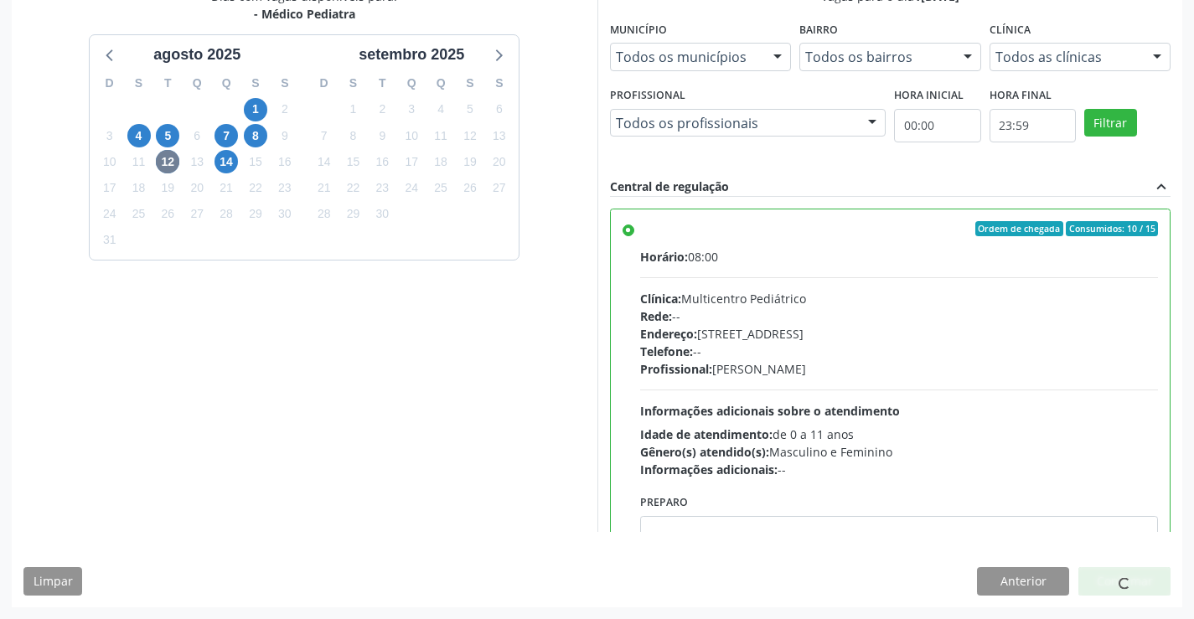
scroll to position [0, 0]
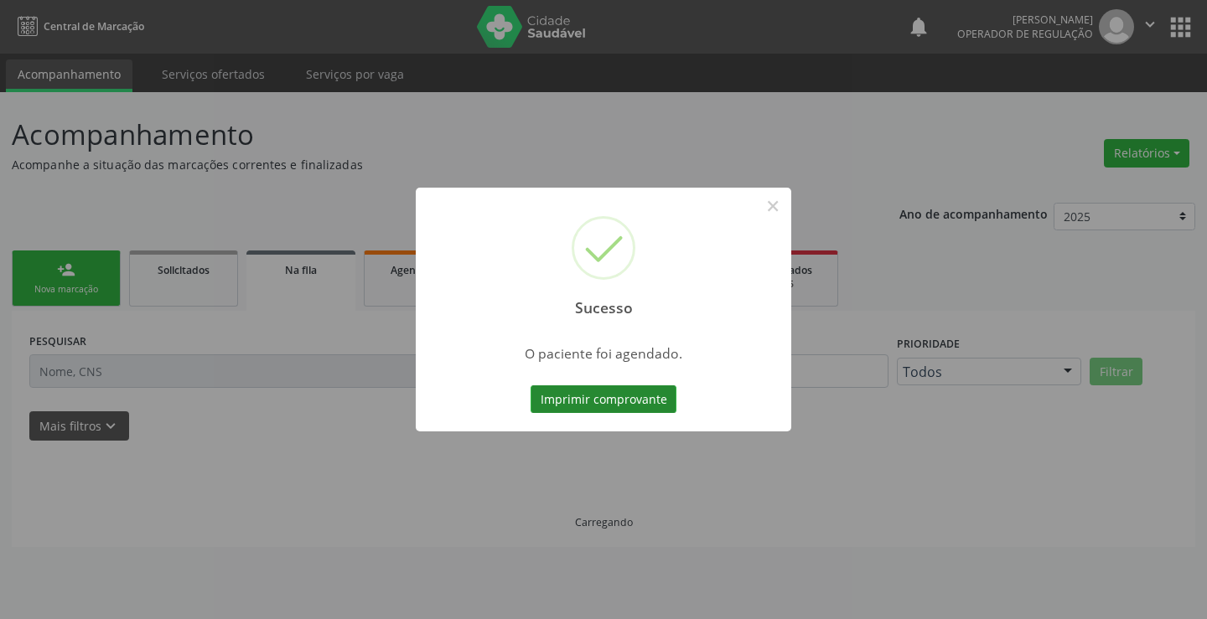
click at [633, 397] on button "Imprimir comprovante" at bounding box center [603, 399] width 146 height 28
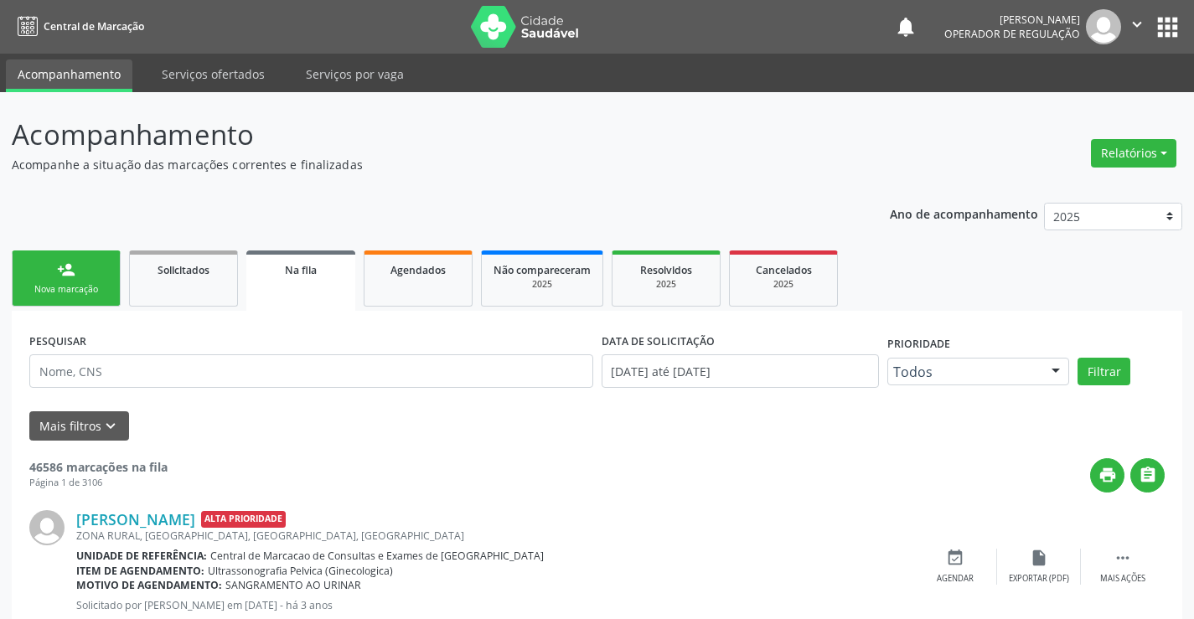
click at [91, 262] on link "person_add Nova marcação" at bounding box center [66, 279] width 109 height 56
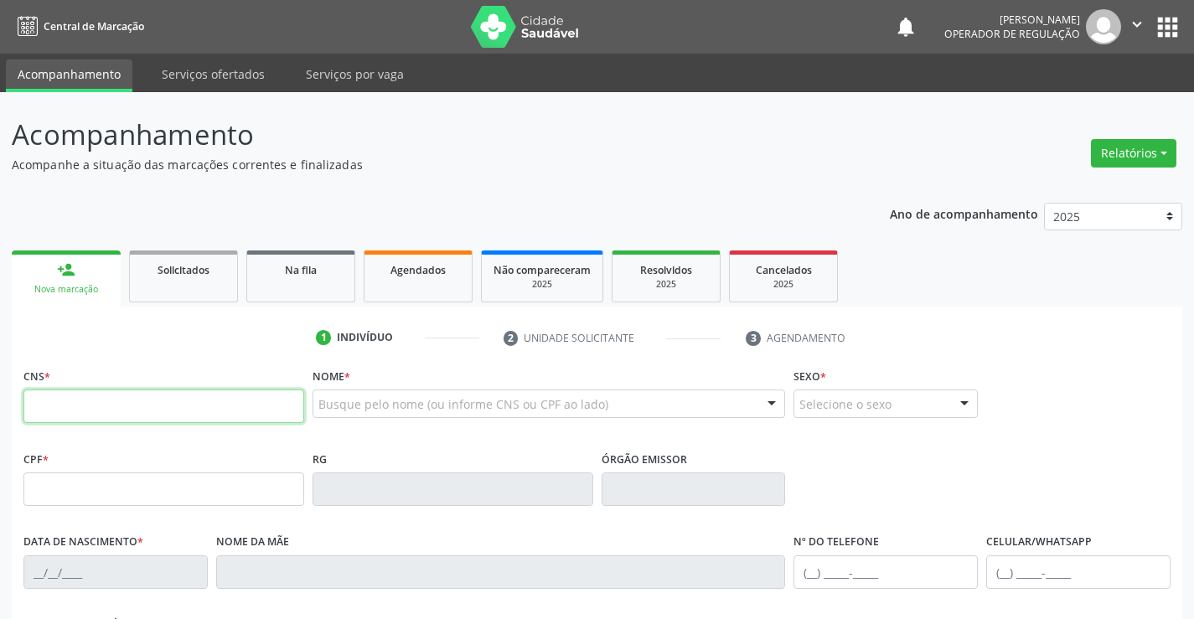
click at [98, 410] on input "text" at bounding box center [163, 407] width 281 height 34
type input "700 6064 4844 0363"
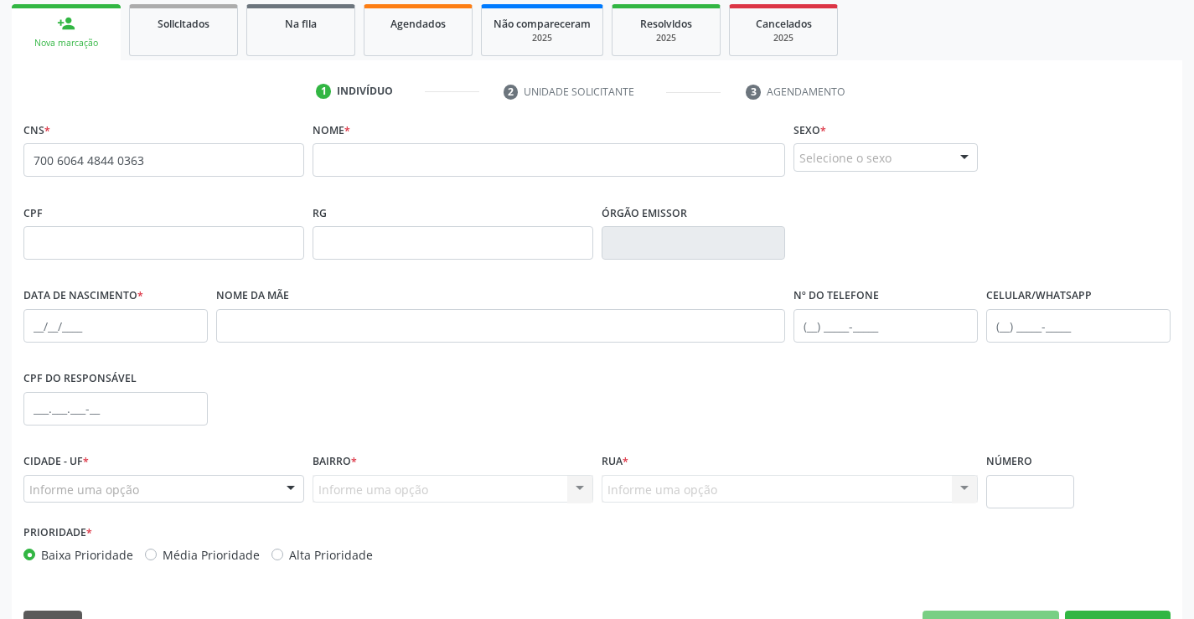
scroll to position [251, 0]
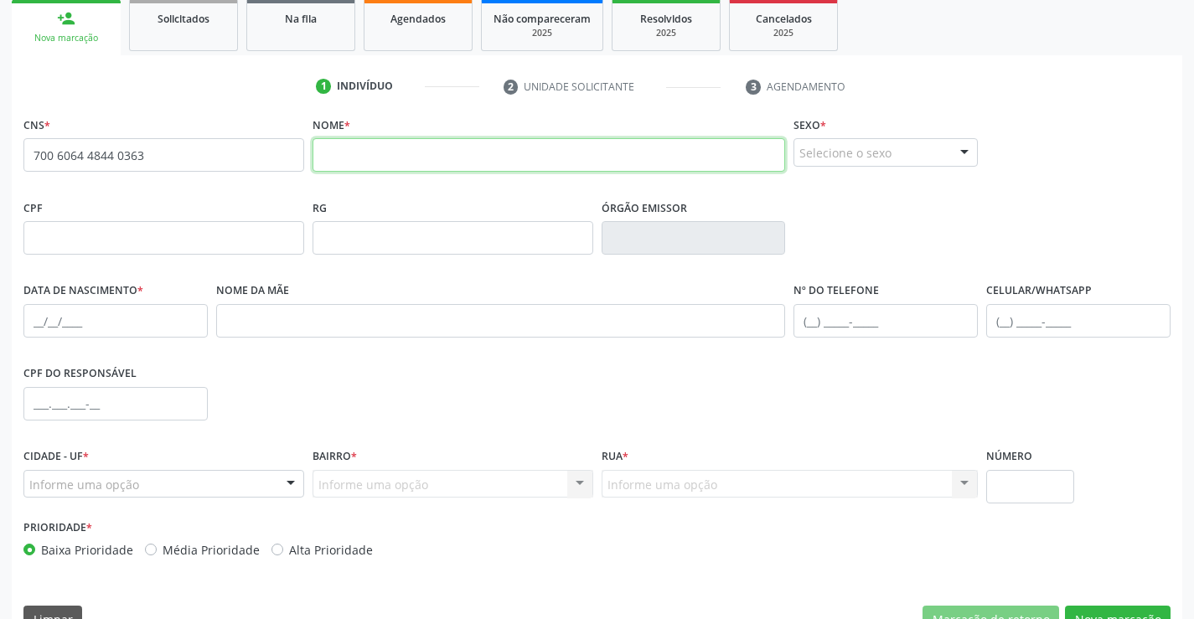
click at [390, 160] on input "text" at bounding box center [549, 155] width 473 height 34
click at [356, 145] on input "text" at bounding box center [549, 155] width 473 height 34
type input "c"
type input "[DEMOGRAPHIC_DATA][PERSON_NAME][DEMOGRAPHIC_DATA]"
click at [829, 158] on div "Selecione o sexo" at bounding box center [886, 152] width 184 height 28
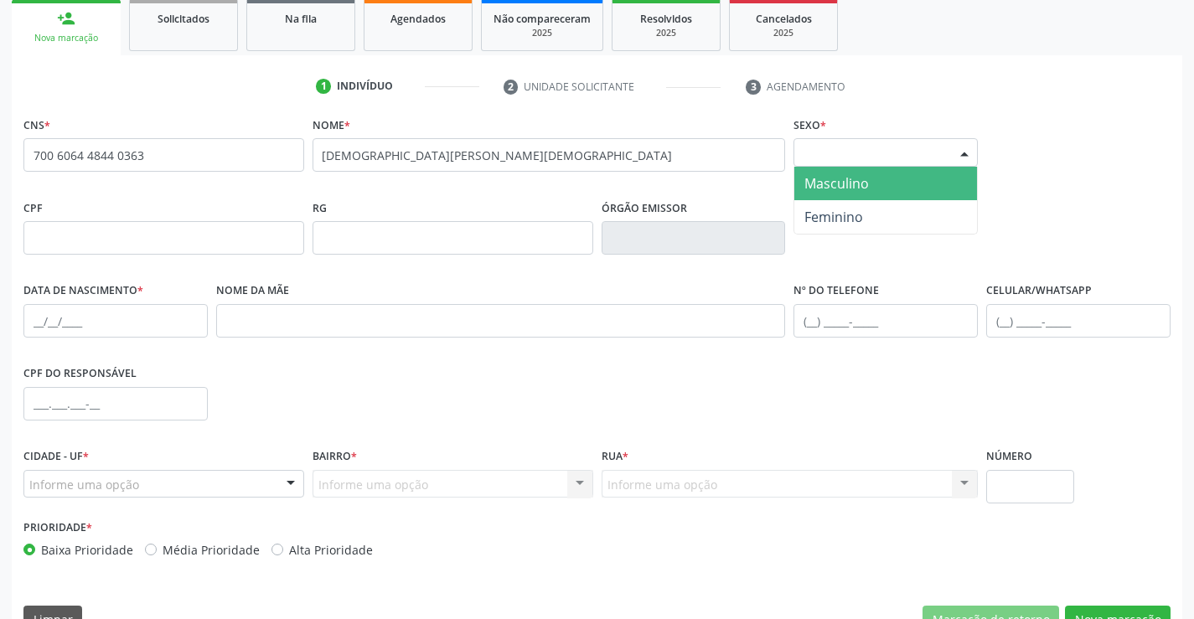
click at [815, 189] on span "Masculino" at bounding box center [836, 183] width 65 height 18
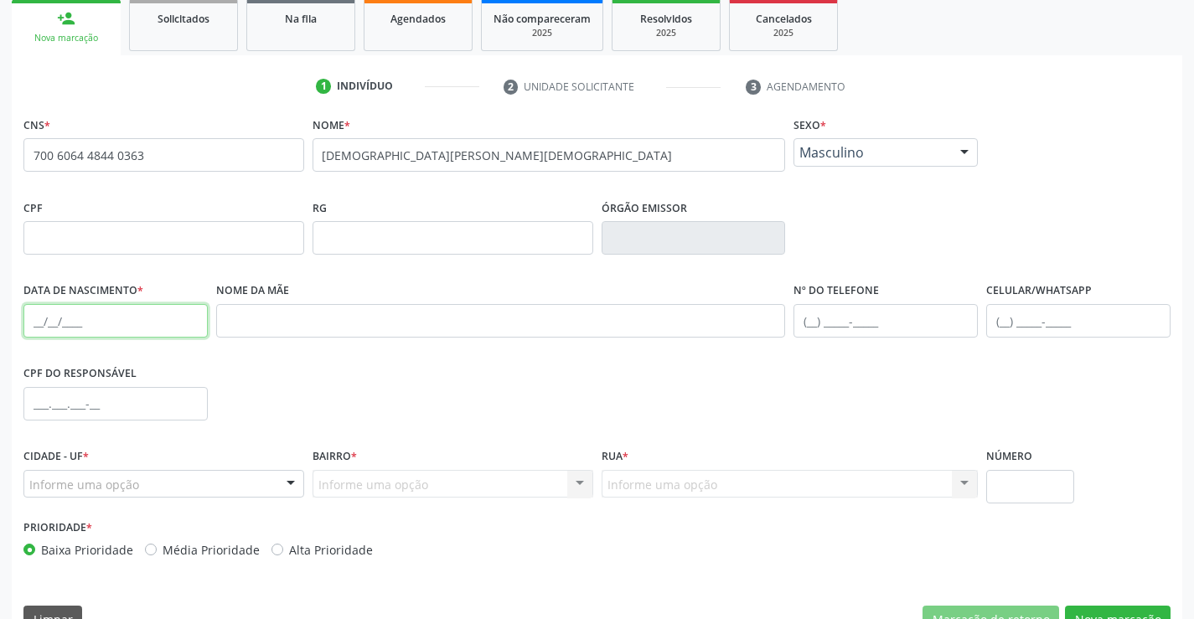
click at [39, 313] on input "text" at bounding box center [115, 321] width 184 height 34
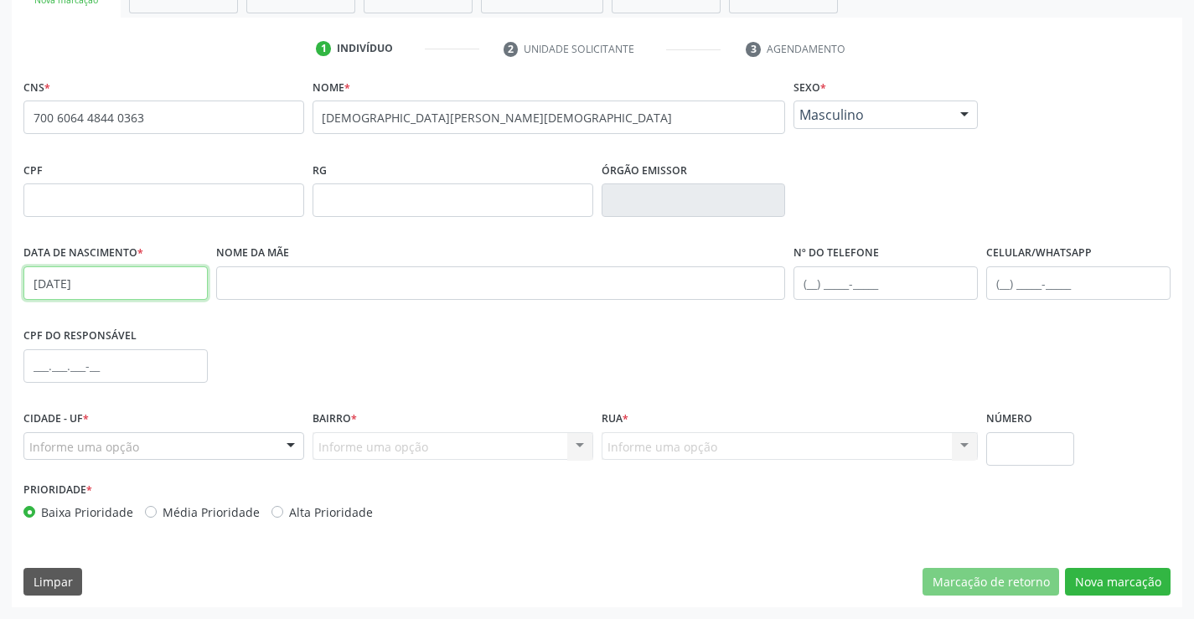
type input "[DATE]"
click at [278, 454] on div at bounding box center [290, 447] width 25 height 28
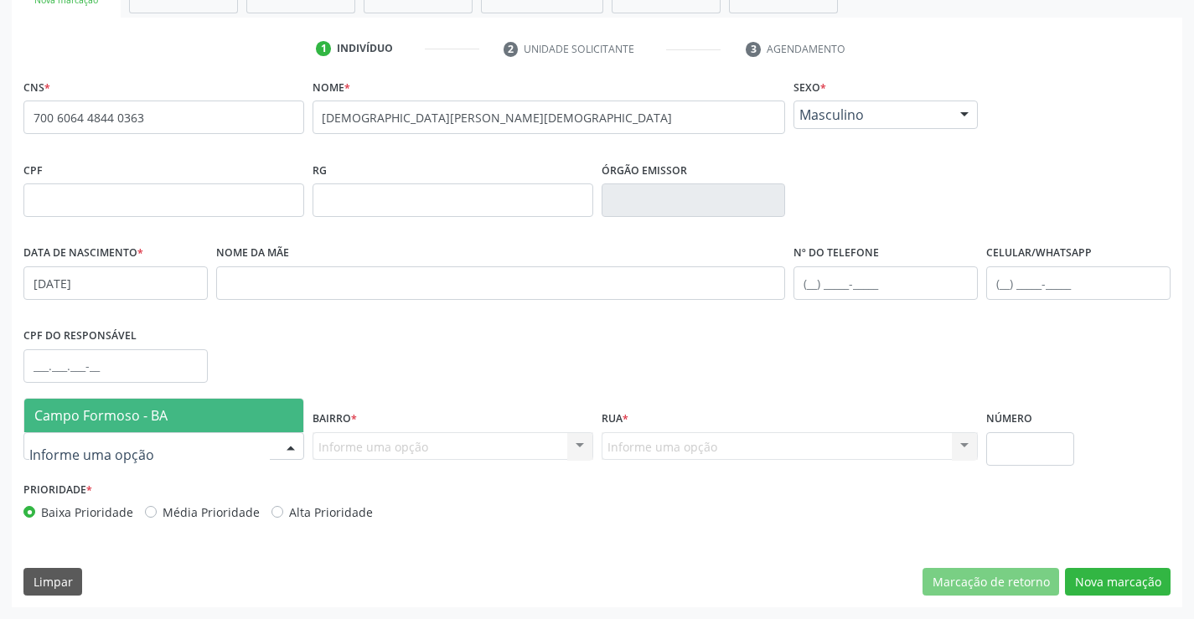
click at [253, 405] on span "Campo Formoso - BA" at bounding box center [163, 416] width 279 height 34
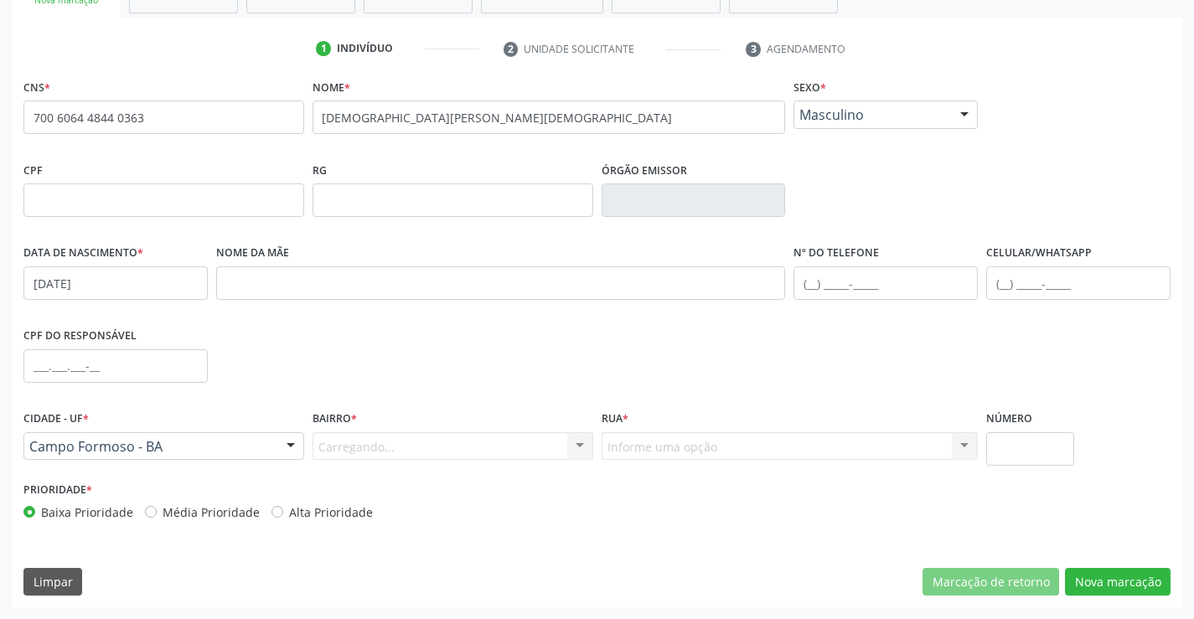
click at [366, 452] on div "Carregando... Nenhum resultado encontrado para: " " Nenhuma opção encontrada. D…" at bounding box center [453, 446] width 281 height 28
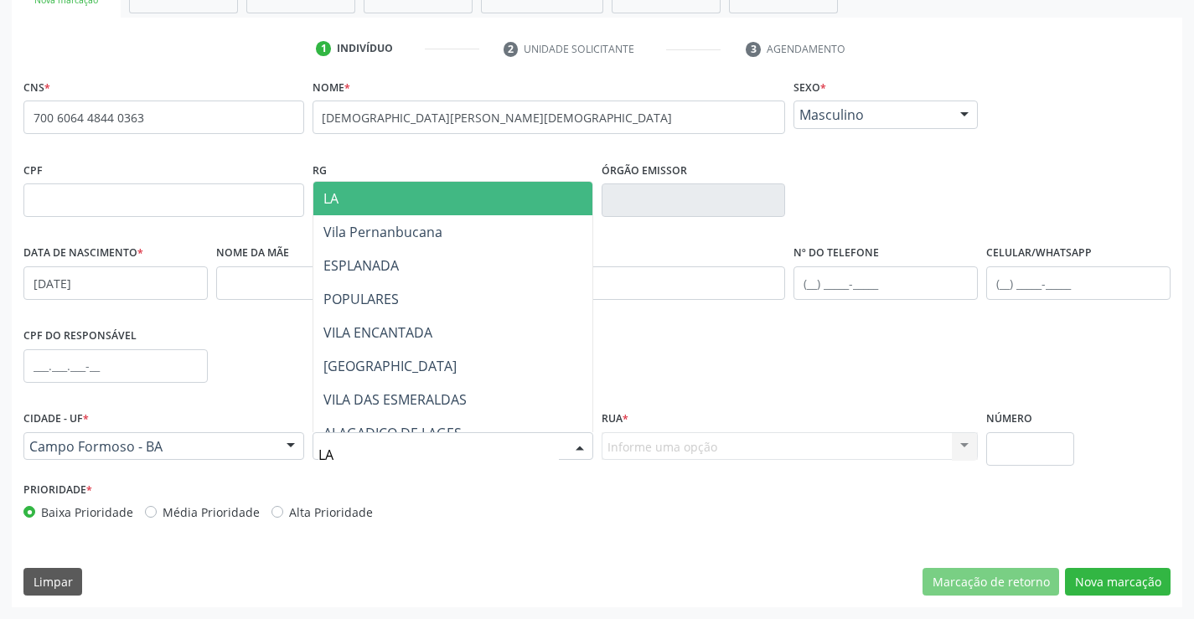
type input "LAG"
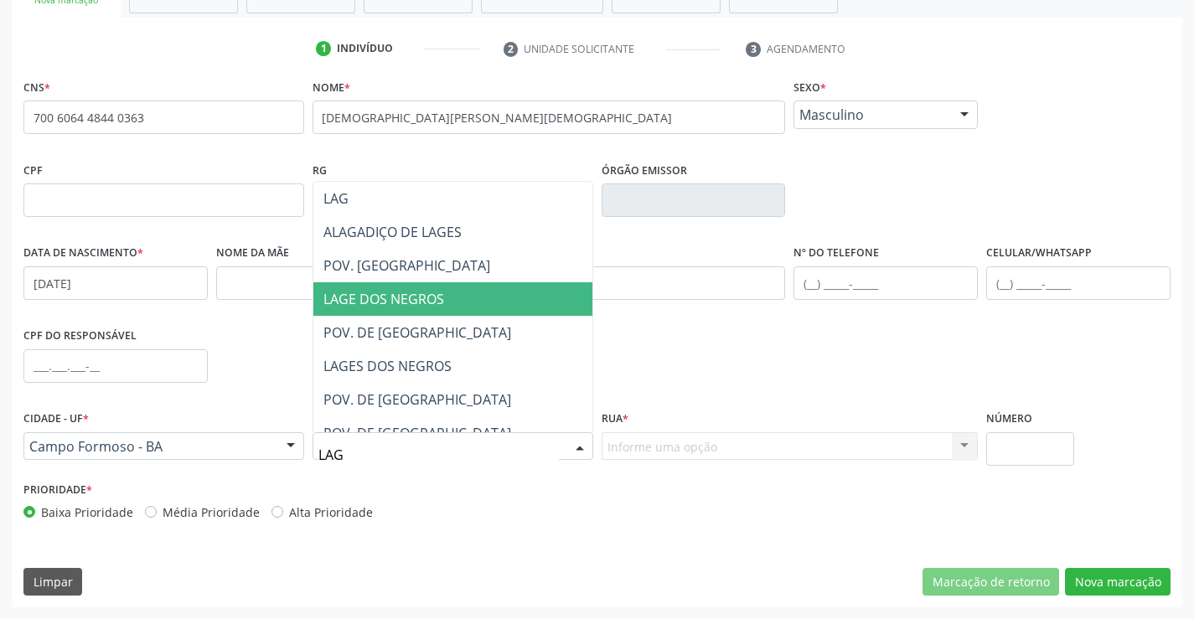
click at [417, 294] on span "LAGE DOS NEGROS" at bounding box center [383, 299] width 121 height 18
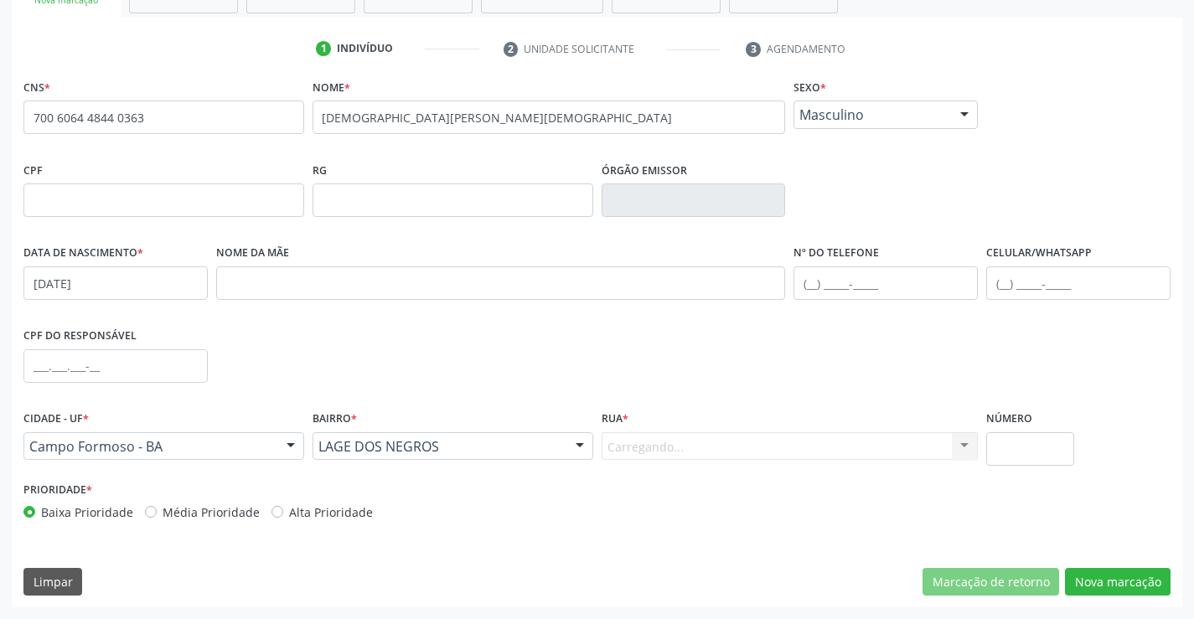
click at [730, 447] on div "Carregando... Nenhum resultado encontrado para: " " Nenhuma opção encontrada. D…" at bounding box center [790, 446] width 377 height 28
click at [732, 443] on div "Informe uma opção" at bounding box center [790, 446] width 377 height 28
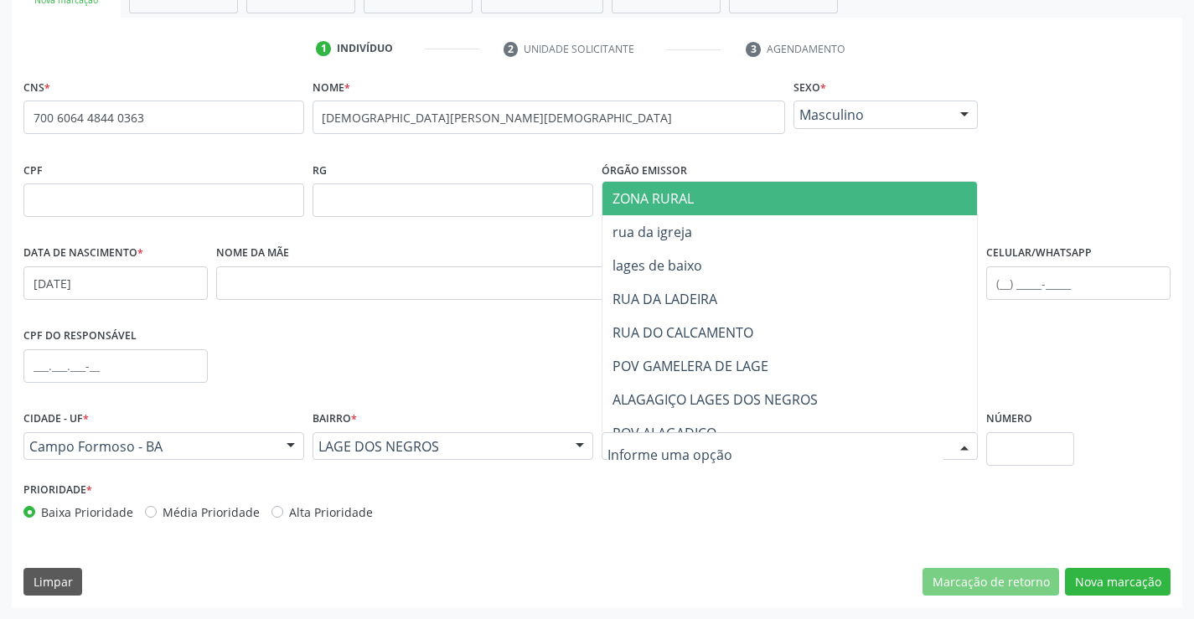
click at [685, 193] on span "ZONA RURAL" at bounding box center [653, 198] width 81 height 18
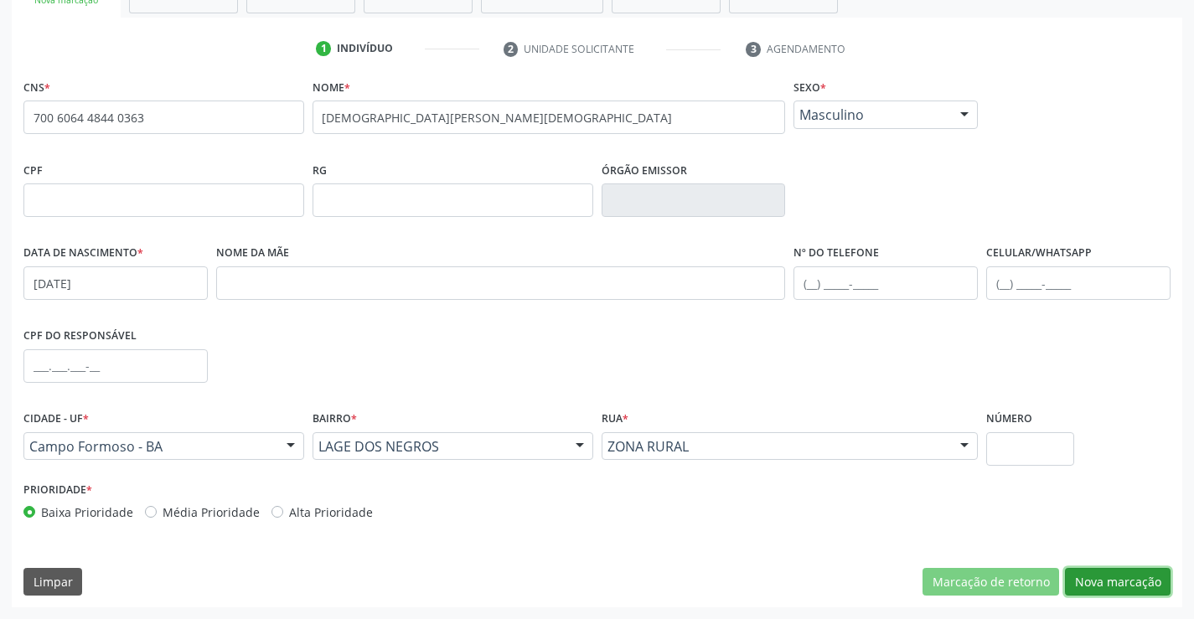
click at [1101, 576] on button "Nova marcação" at bounding box center [1118, 582] width 106 height 28
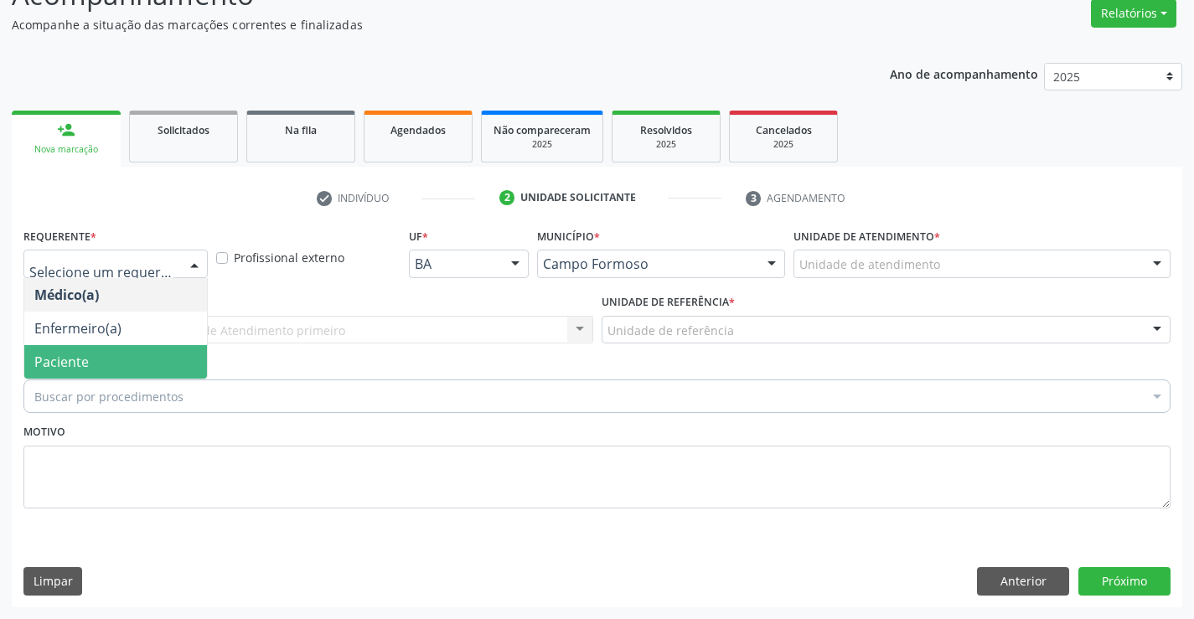
click at [138, 362] on span "Paciente" at bounding box center [115, 362] width 183 height 34
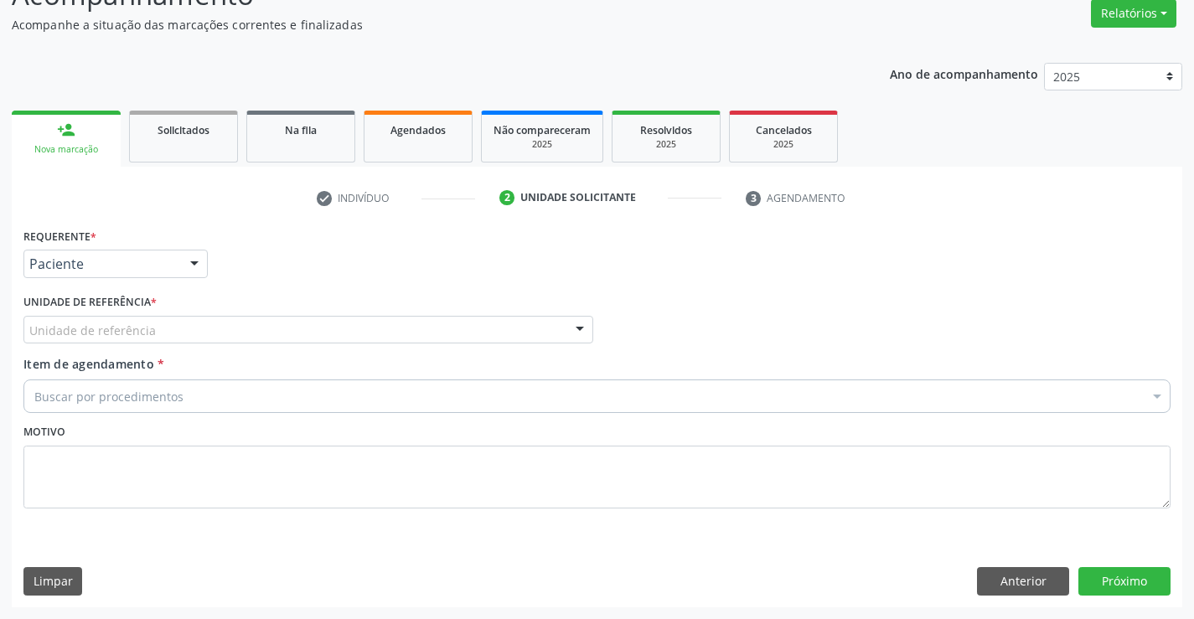
click at [269, 334] on div "Unidade de referência" at bounding box center [308, 330] width 570 height 28
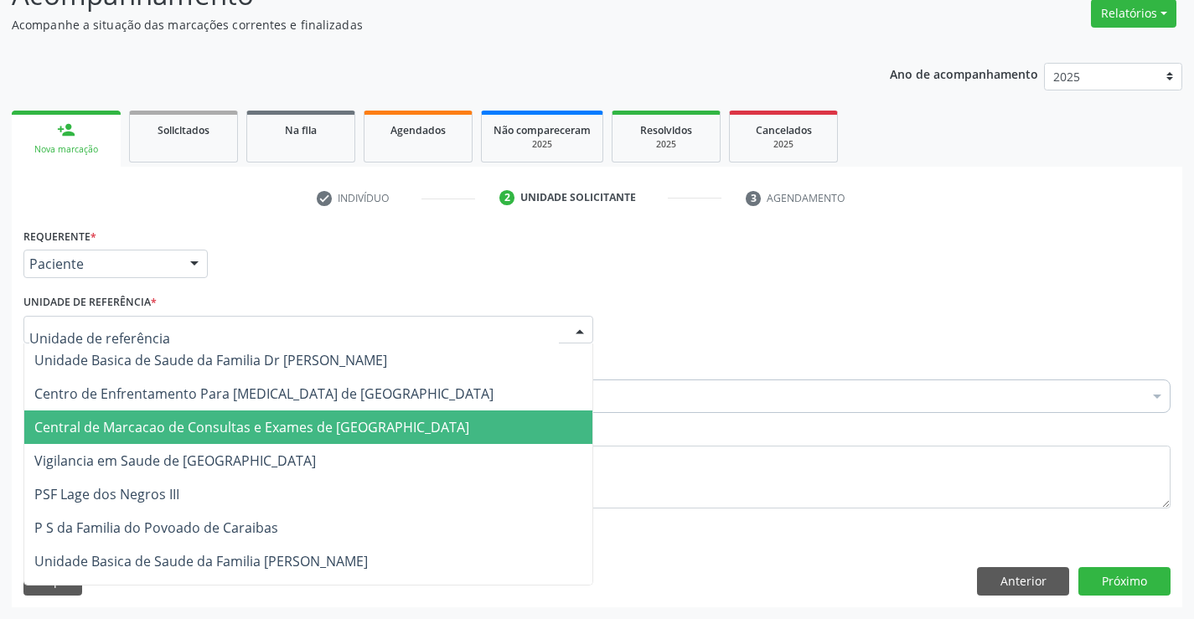
click at [287, 416] on span "Central de Marcacao de Consultas e Exames de [GEOGRAPHIC_DATA]" at bounding box center [308, 428] width 568 height 34
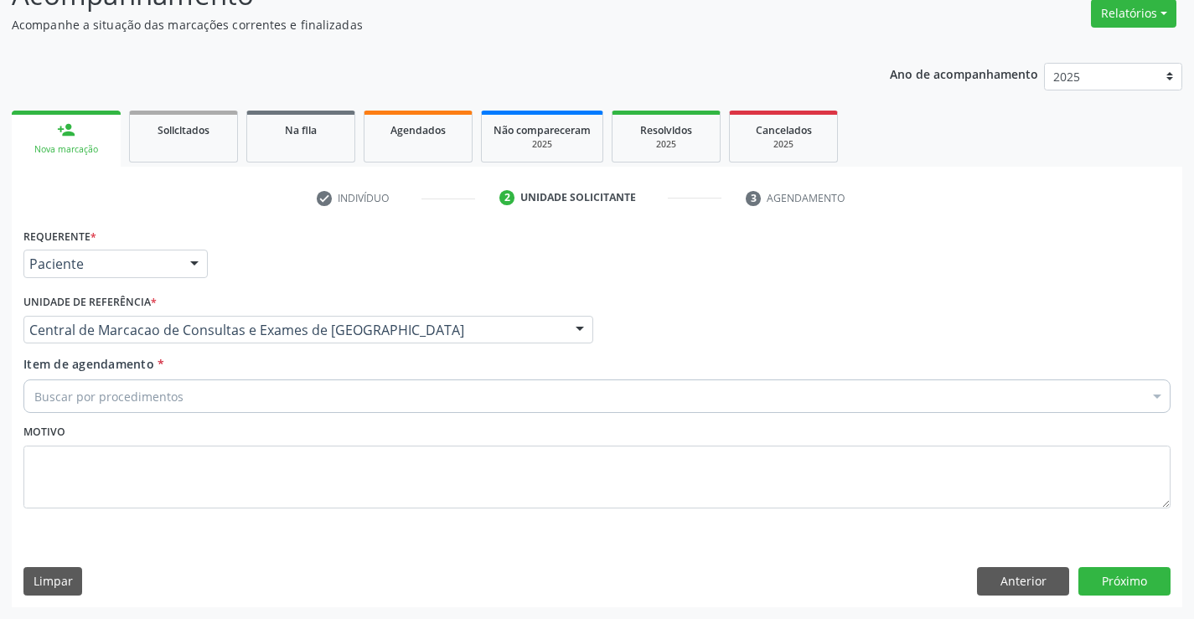
click at [338, 396] on div "Buscar por procedimentos" at bounding box center [596, 397] width 1147 height 34
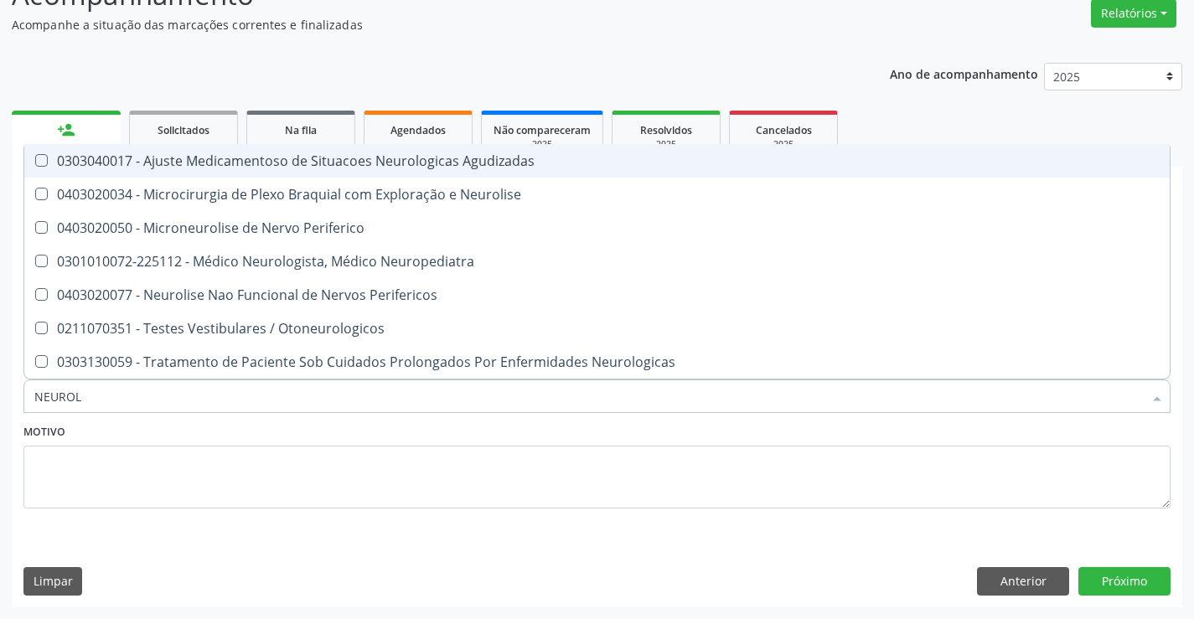
type input "NEUROLO"
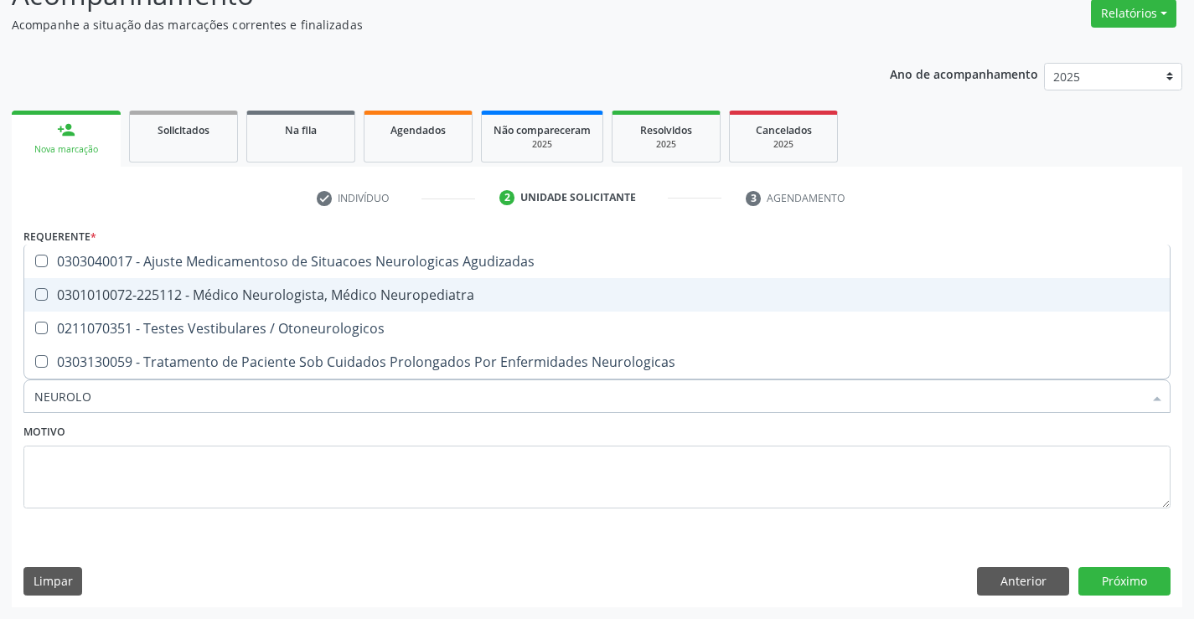
click at [339, 304] on span "0301010072-225112 - Médico Neurologista, Médico Neuropediatra" at bounding box center [596, 295] width 1145 height 34
checkbox Neuropediatra "true"
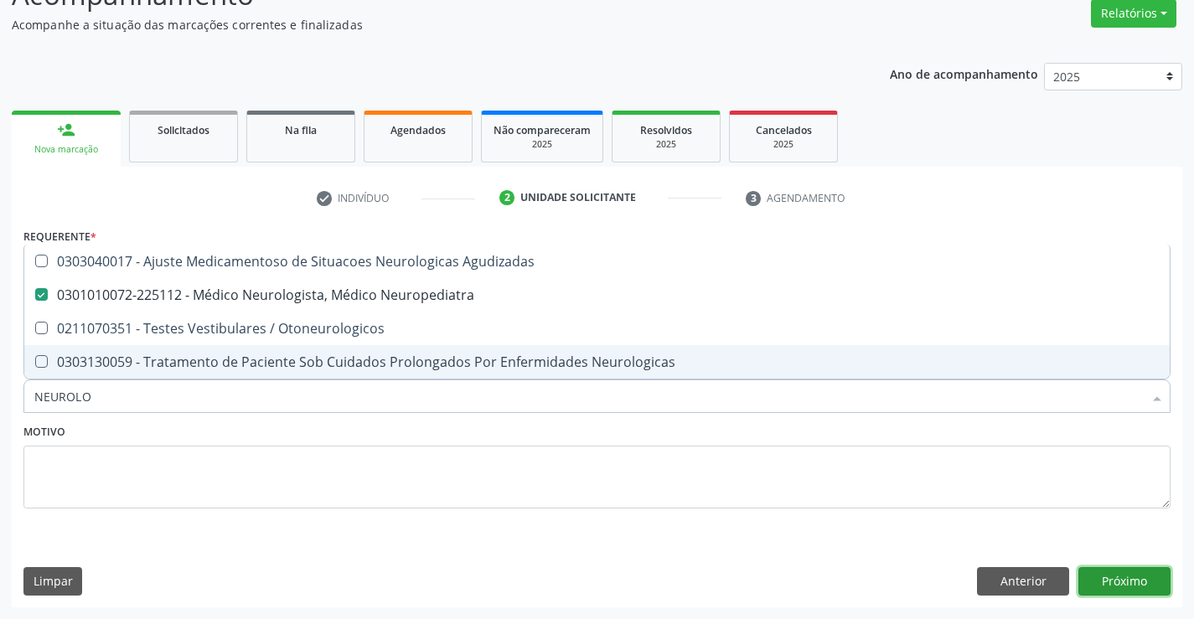
click at [1088, 578] on button "Próximo" at bounding box center [1124, 581] width 92 height 28
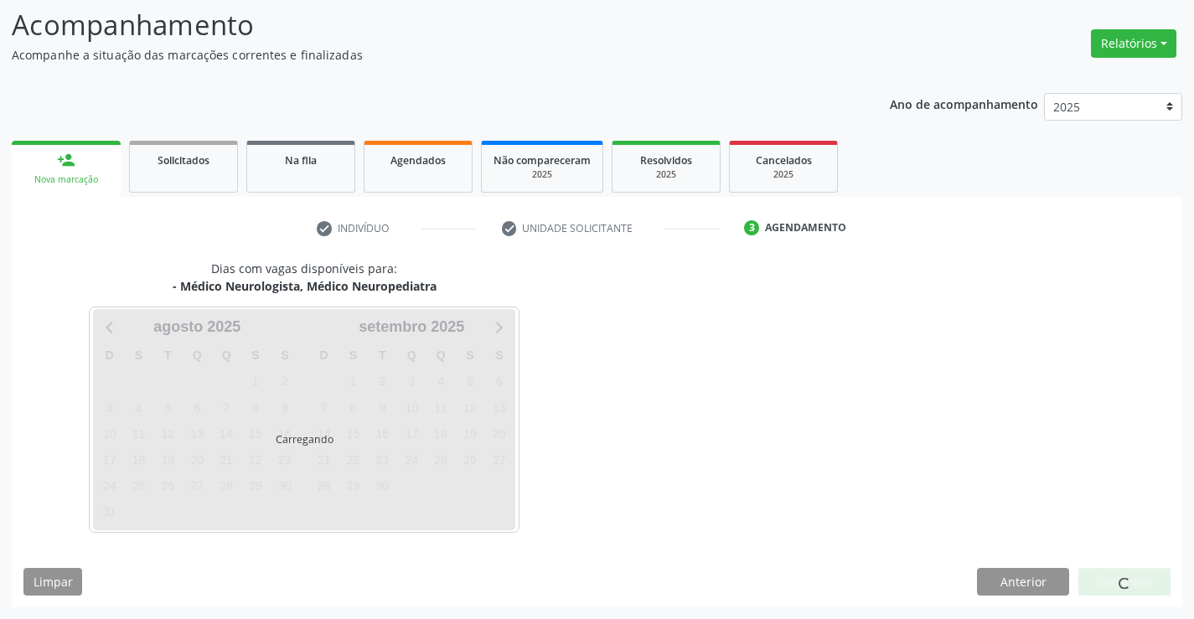
scroll to position [110, 0]
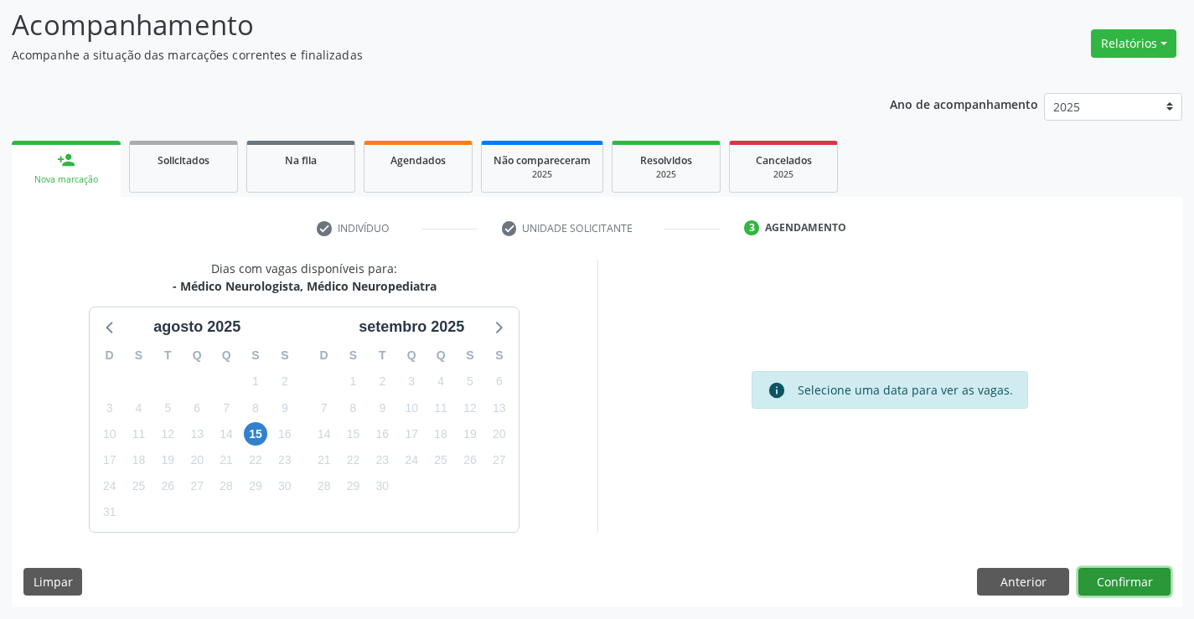
click at [1083, 580] on button "Confirmar" at bounding box center [1124, 582] width 92 height 28
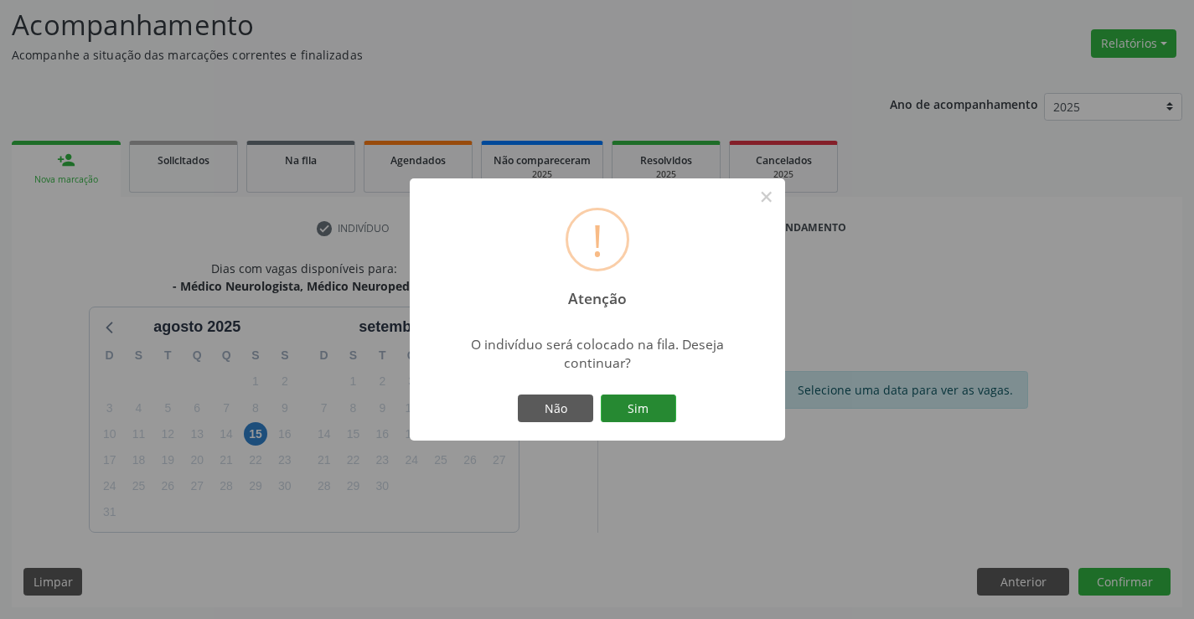
click at [628, 406] on button "Sim" at bounding box center [638, 409] width 75 height 28
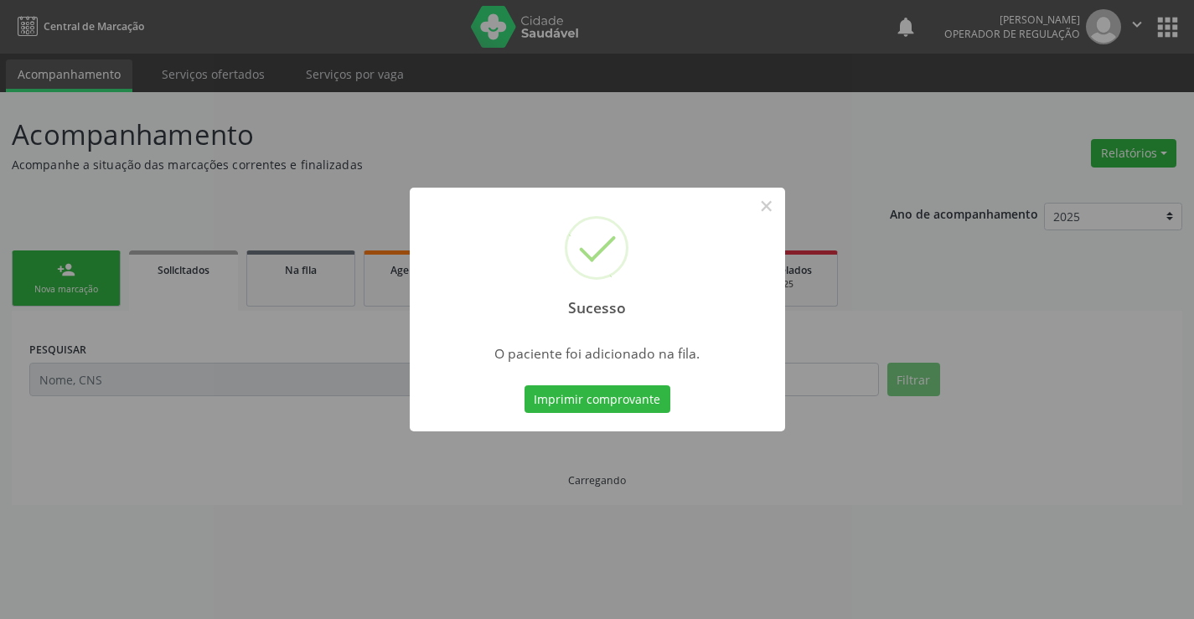
scroll to position [0, 0]
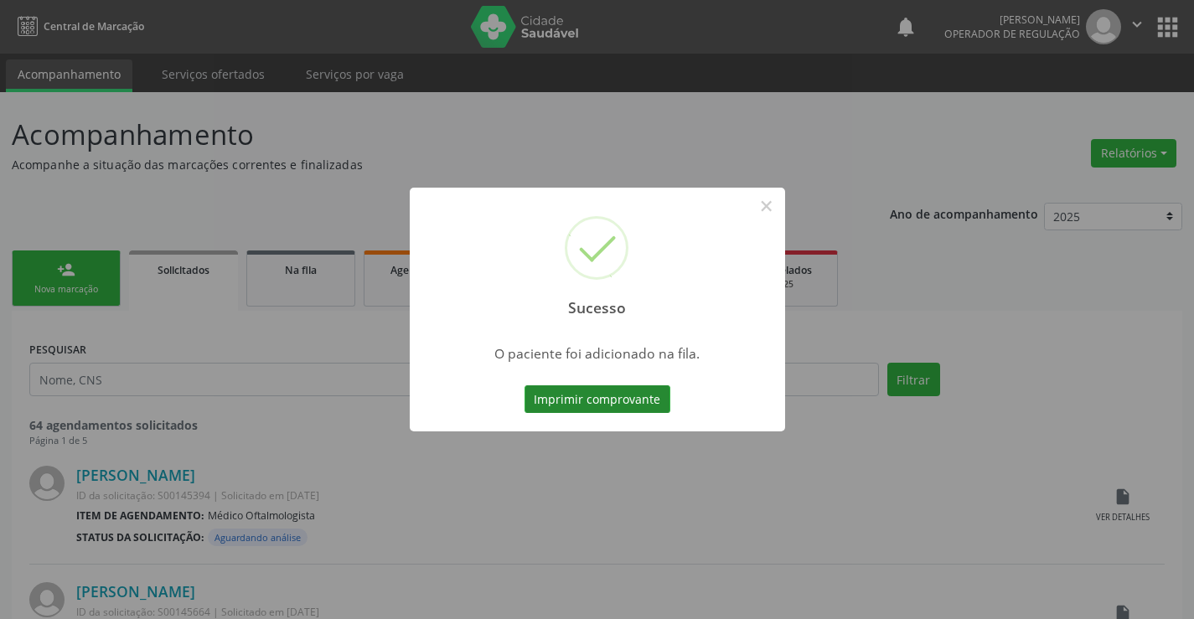
click at [591, 394] on button "Imprimir comprovante" at bounding box center [598, 399] width 146 height 28
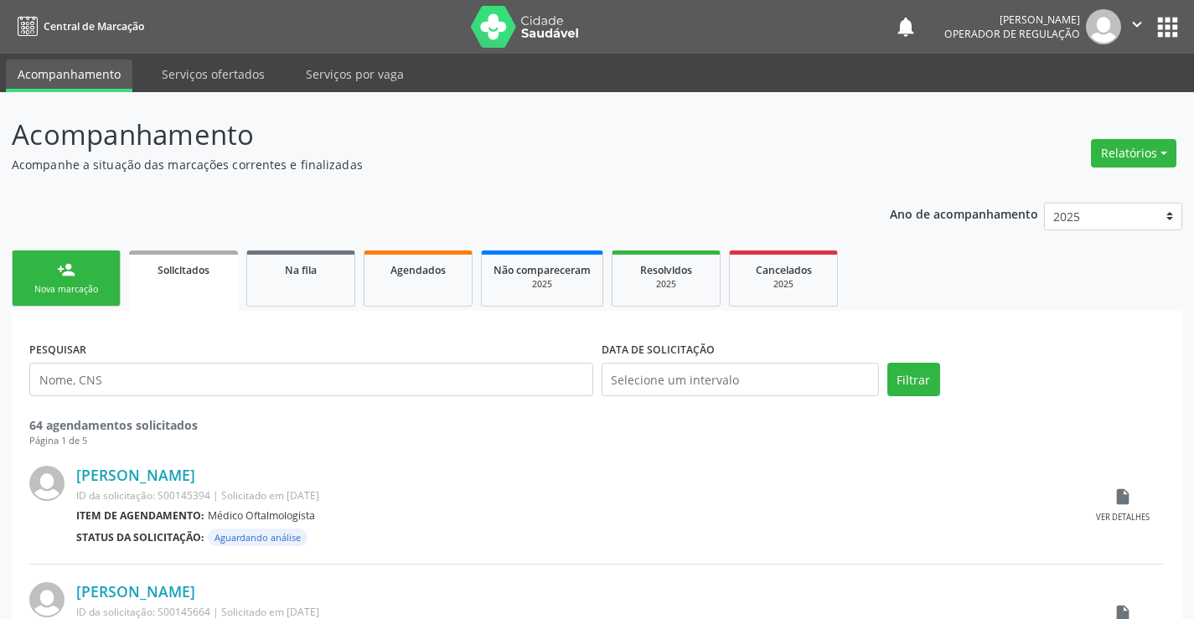
click at [114, 292] on link "person_add Nova marcação" at bounding box center [66, 279] width 109 height 56
